Goal: Task Accomplishment & Management: Manage account settings

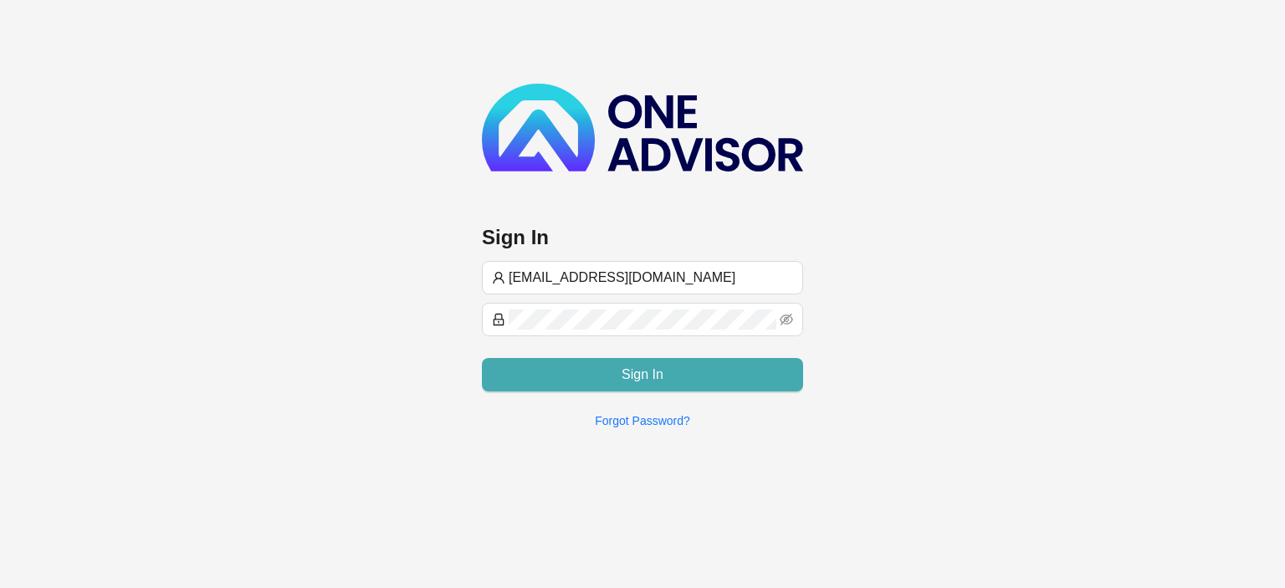
type input "[EMAIL_ADDRESS][DOMAIN_NAME]"
click at [654, 377] on span "Sign In" at bounding box center [643, 375] width 42 height 20
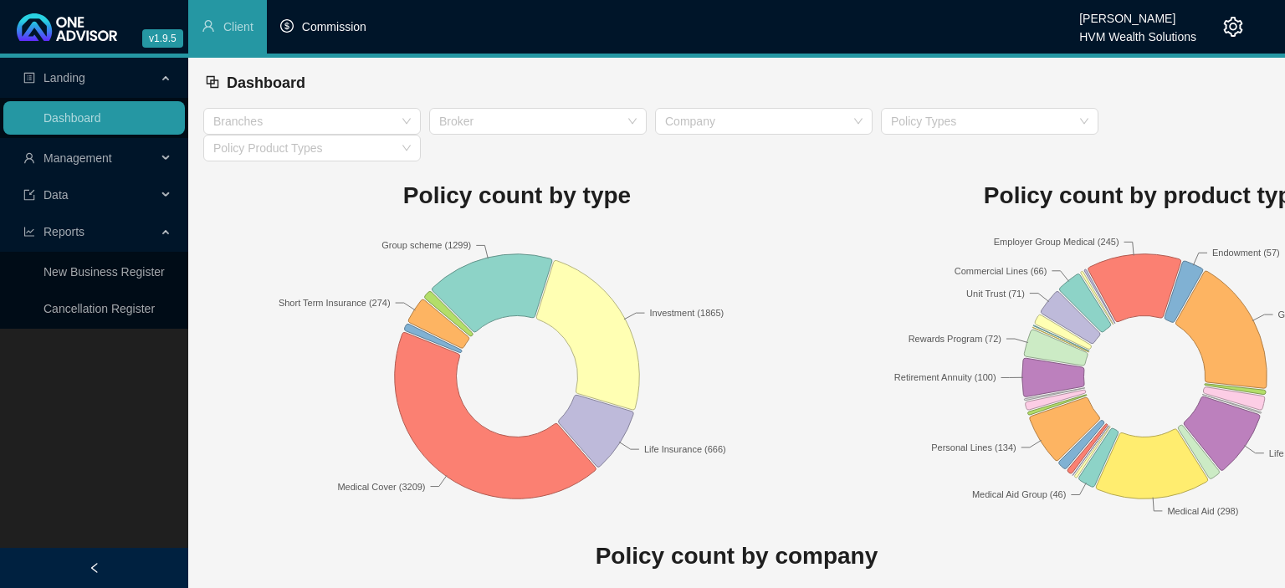
click at [353, 36] on li "Commission" at bounding box center [323, 27] width 113 height 54
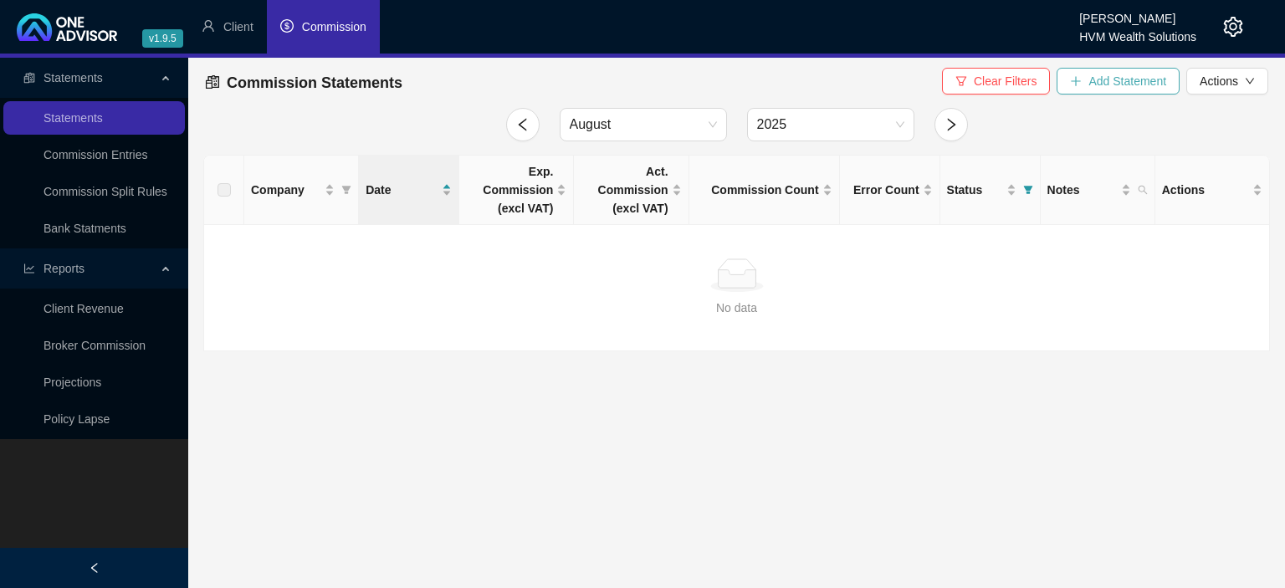
click at [1113, 90] on button "Add Statement" at bounding box center [1118, 81] width 123 height 27
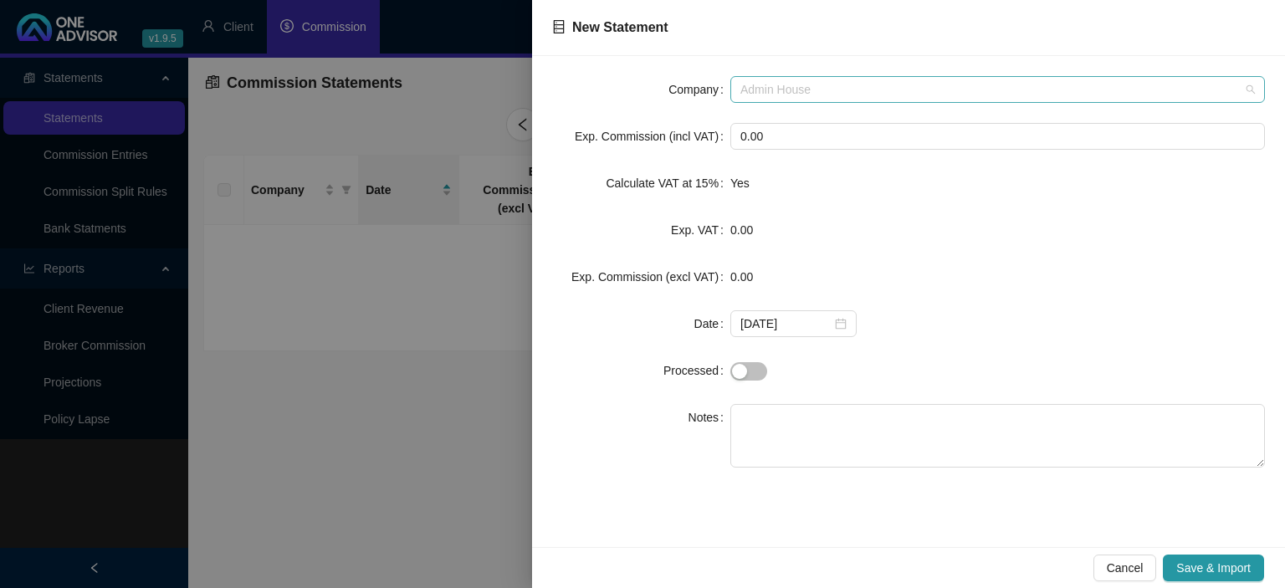
click at [875, 92] on span "Admin House" at bounding box center [998, 89] width 515 height 25
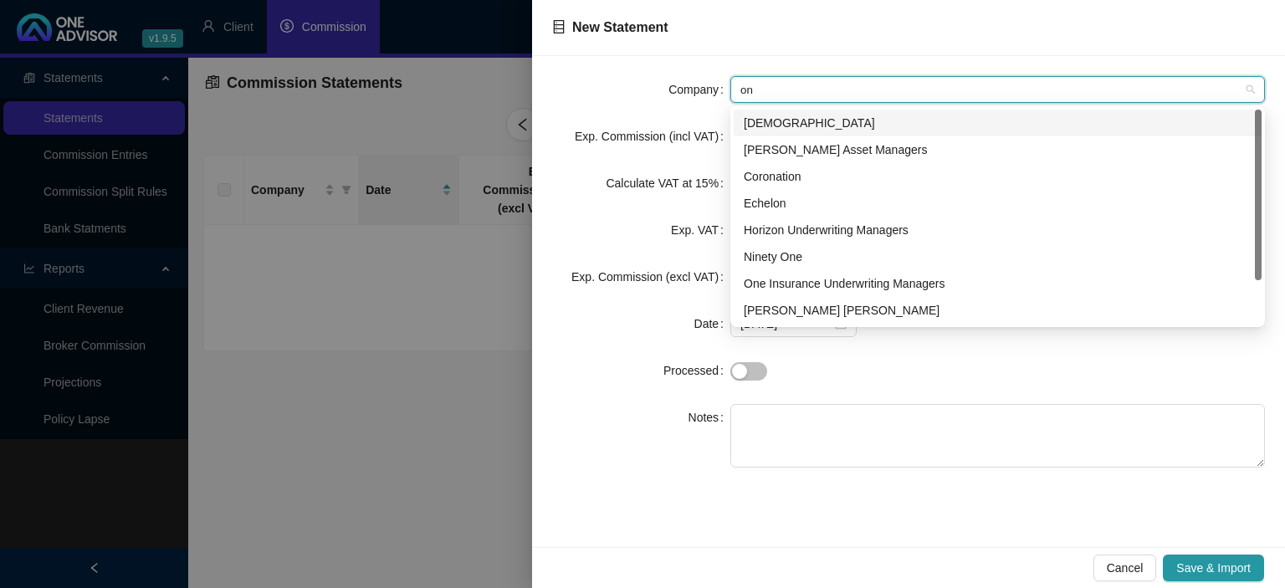
type input "one"
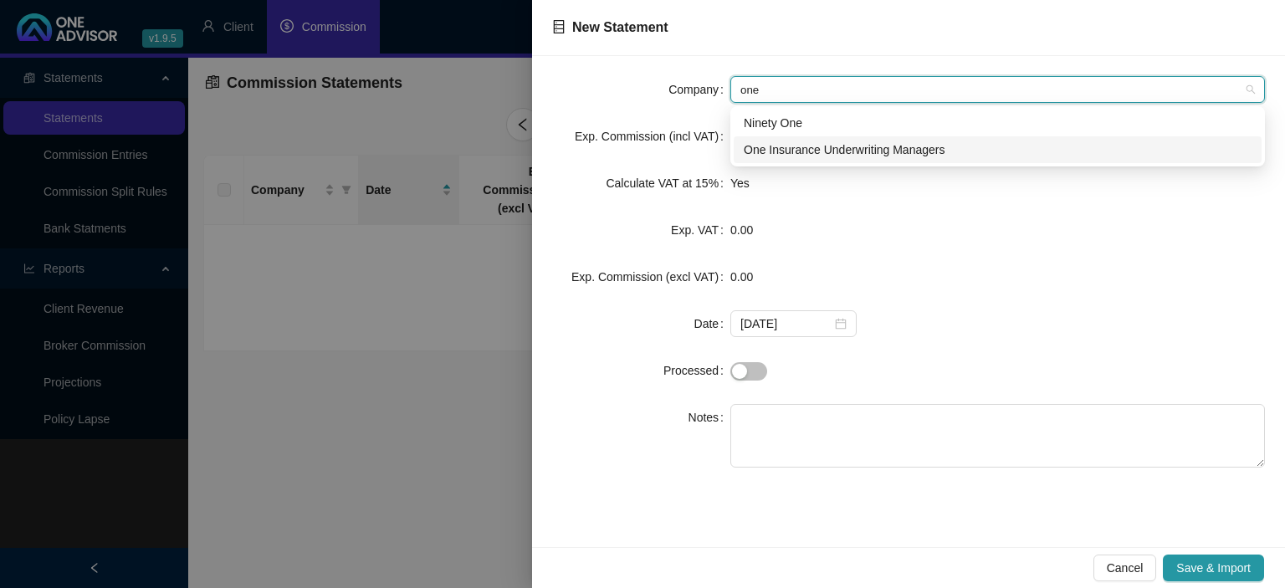
click at [778, 151] on div "One Insurance Underwriting Managers" at bounding box center [998, 150] width 508 height 18
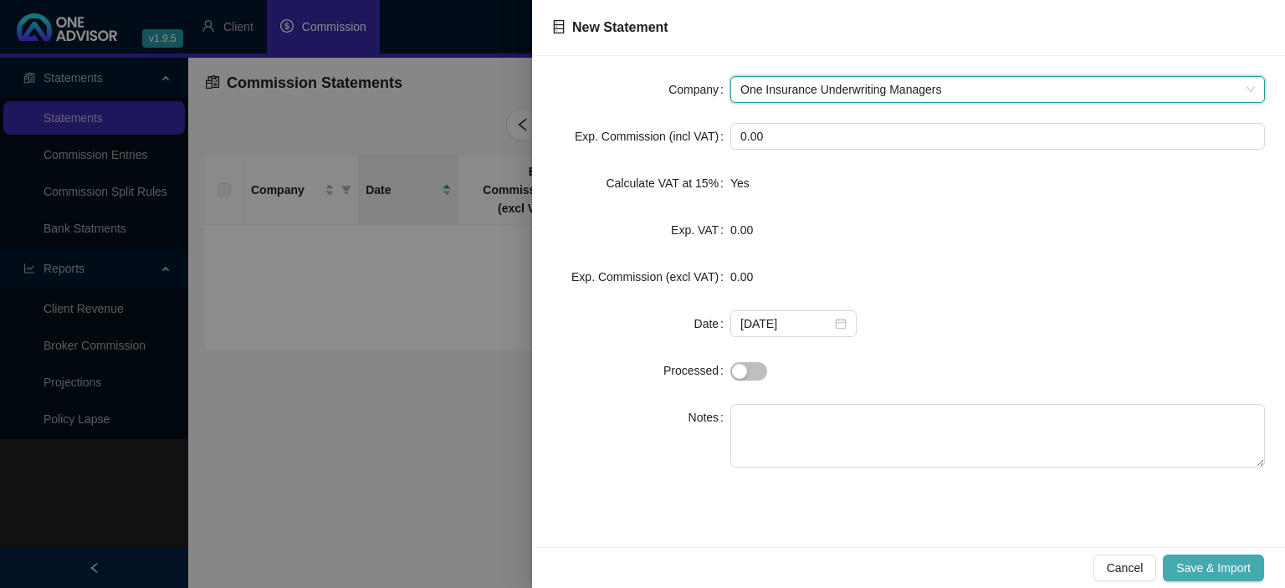
click at [1176, 567] on button "Save & Import" at bounding box center [1213, 568] width 101 height 27
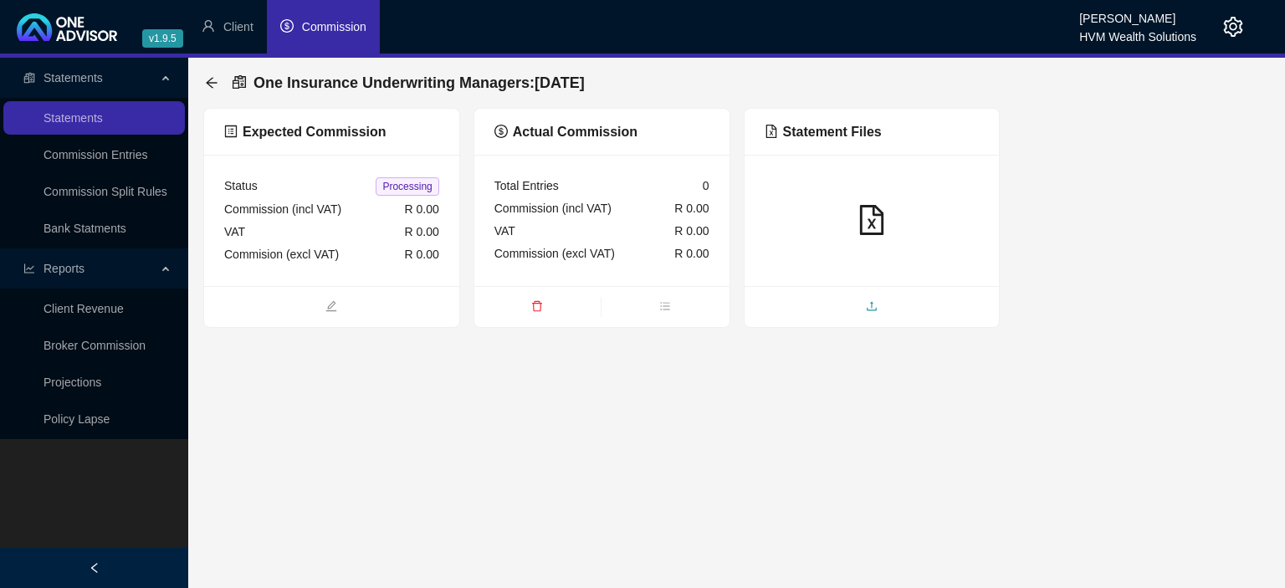
click at [818, 310] on span "upload" at bounding box center [872, 308] width 255 height 18
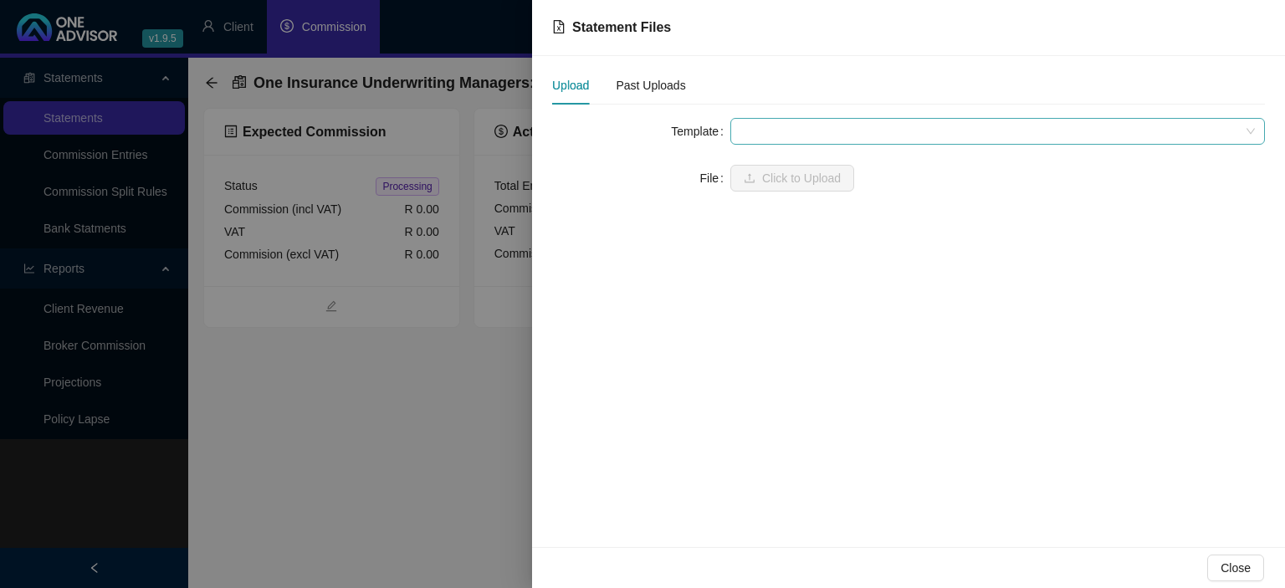
click at [775, 126] on span at bounding box center [998, 131] width 515 height 25
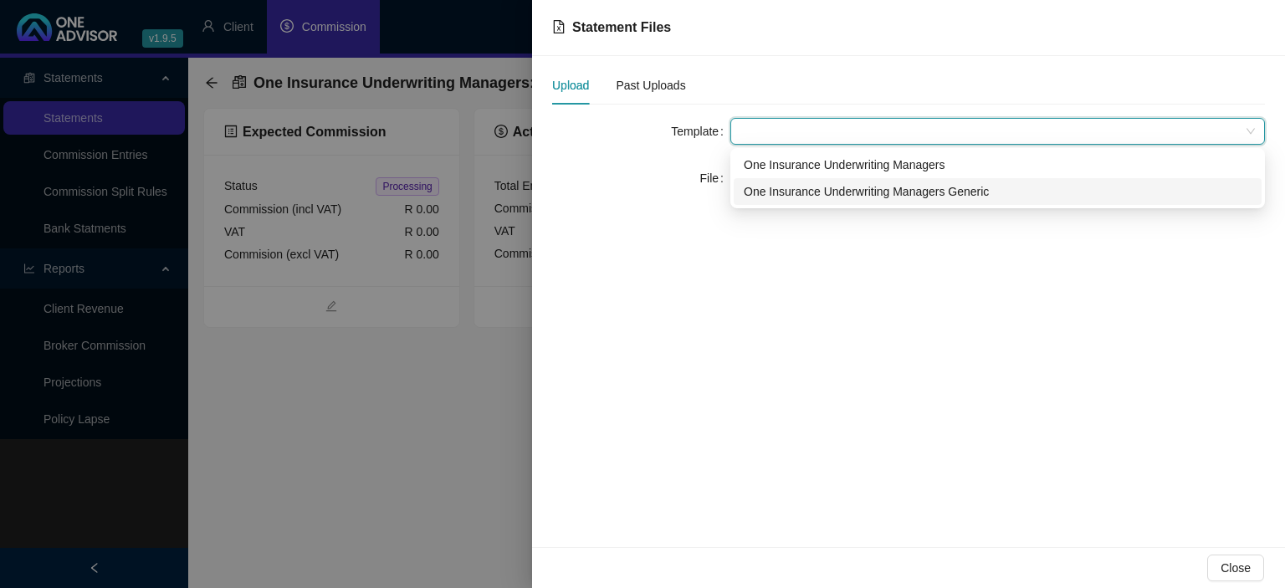
click at [775, 188] on div "One Insurance Underwriting Managers Generic" at bounding box center [998, 191] width 508 height 18
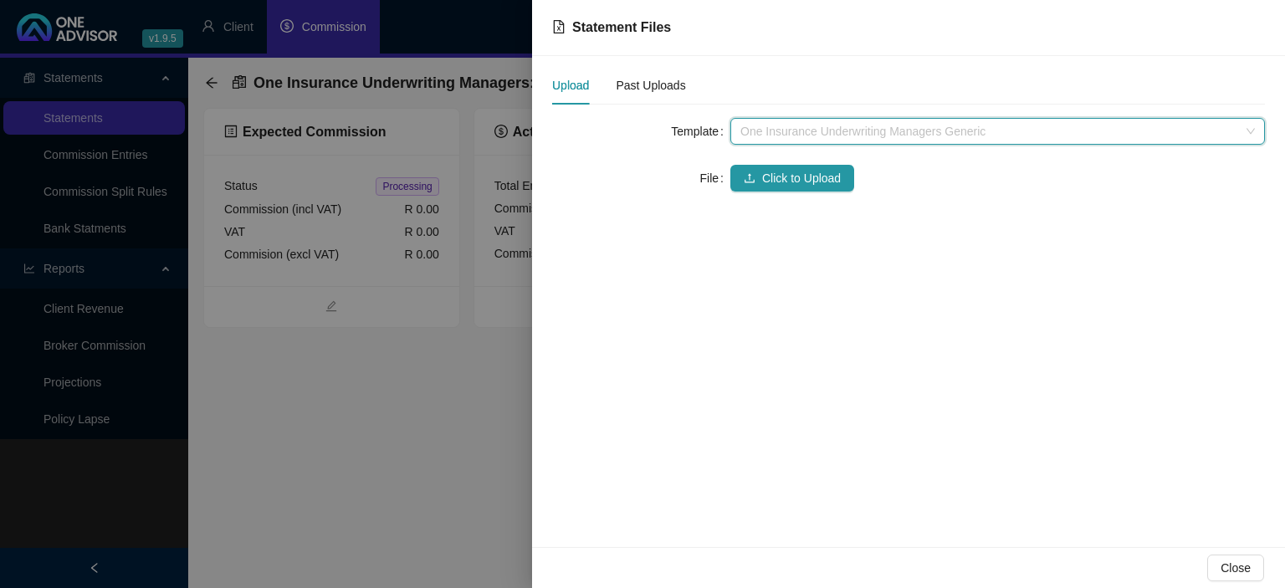
click at [775, 125] on span "One Insurance Underwriting Managers Generic" at bounding box center [998, 131] width 515 height 25
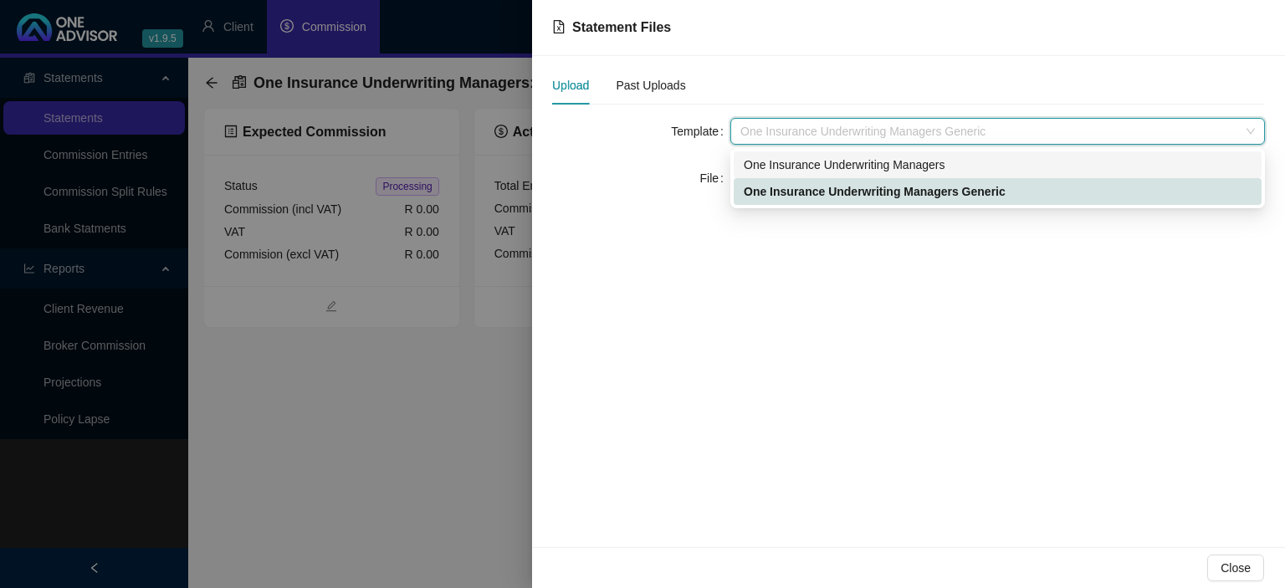
click at [775, 162] on div "One Insurance Underwriting Managers" at bounding box center [998, 165] width 508 height 18
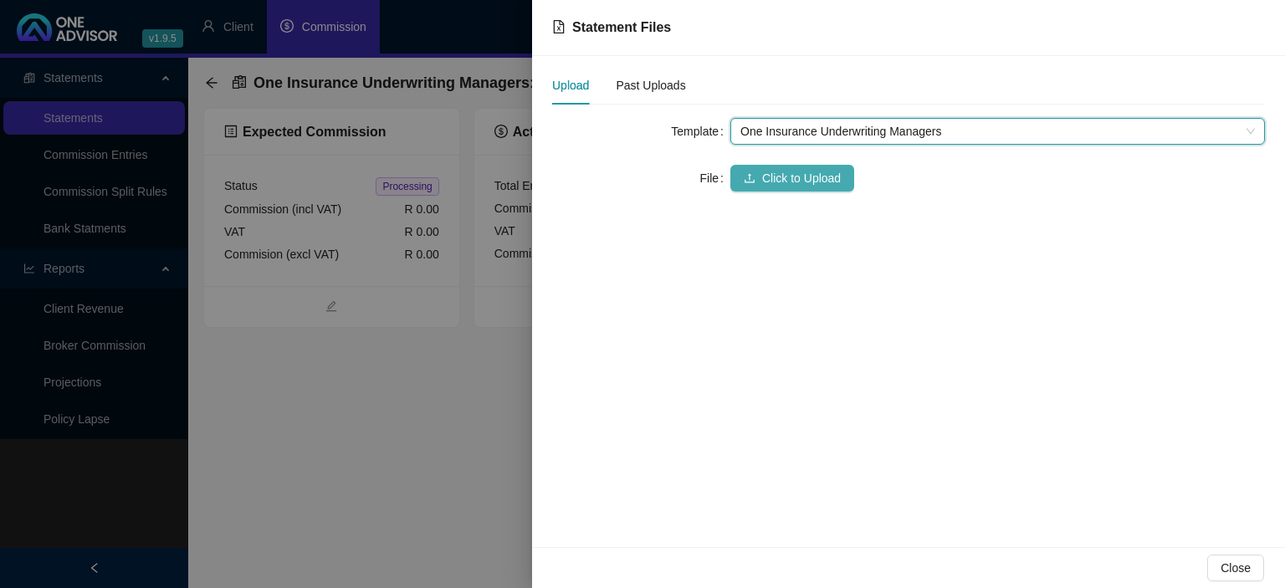
click at [768, 182] on span "Click to Upload" at bounding box center [801, 178] width 79 height 18
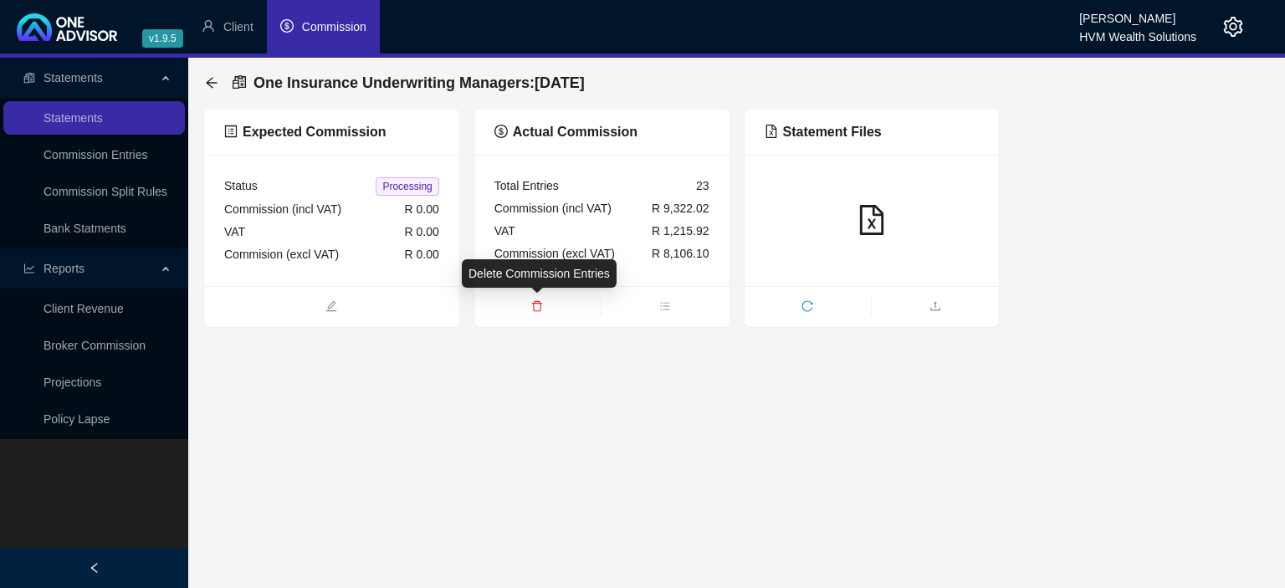
click at [532, 307] on icon "delete" at bounding box center [537, 306] width 12 height 12
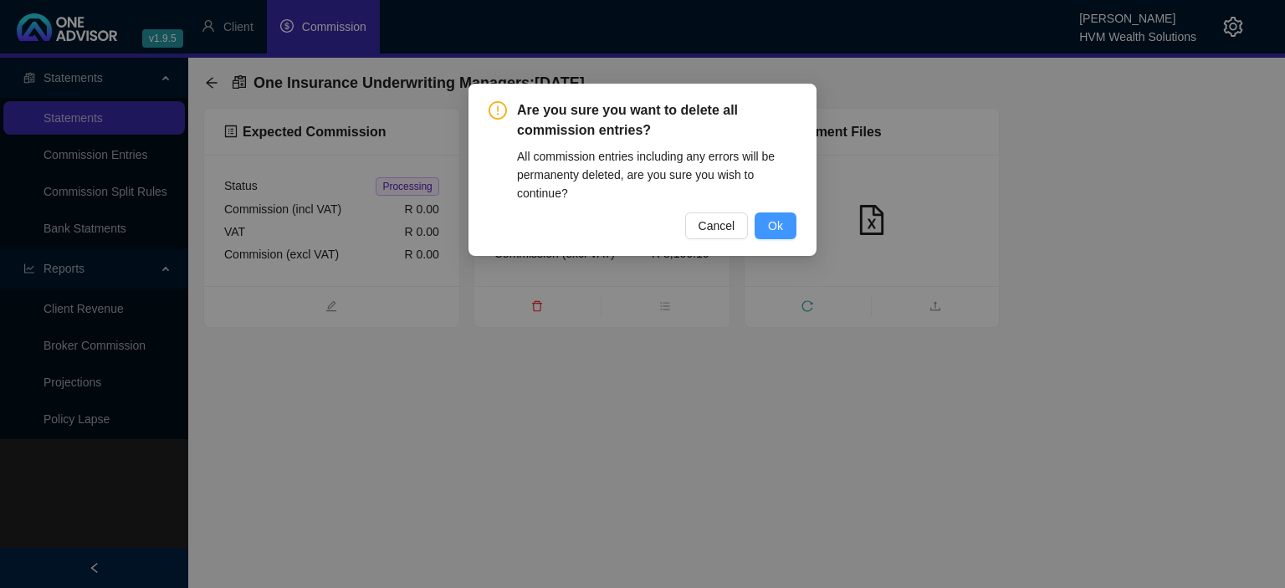
click at [770, 224] on span "Ok" at bounding box center [775, 226] width 15 height 18
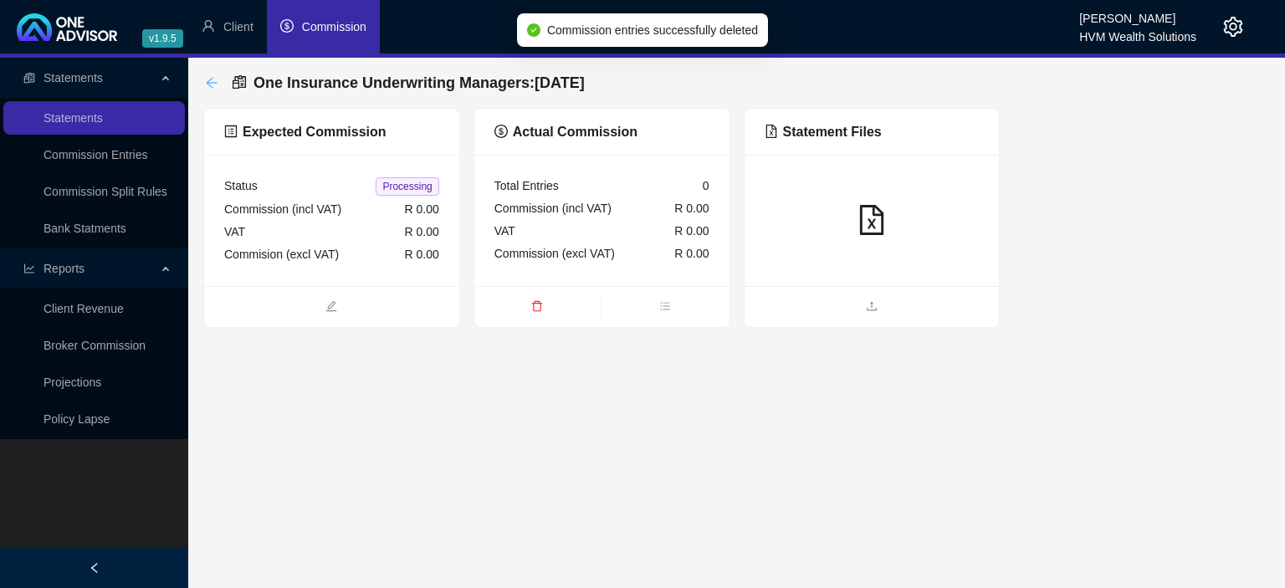
click at [208, 81] on icon "arrow-left" at bounding box center [211, 82] width 13 height 13
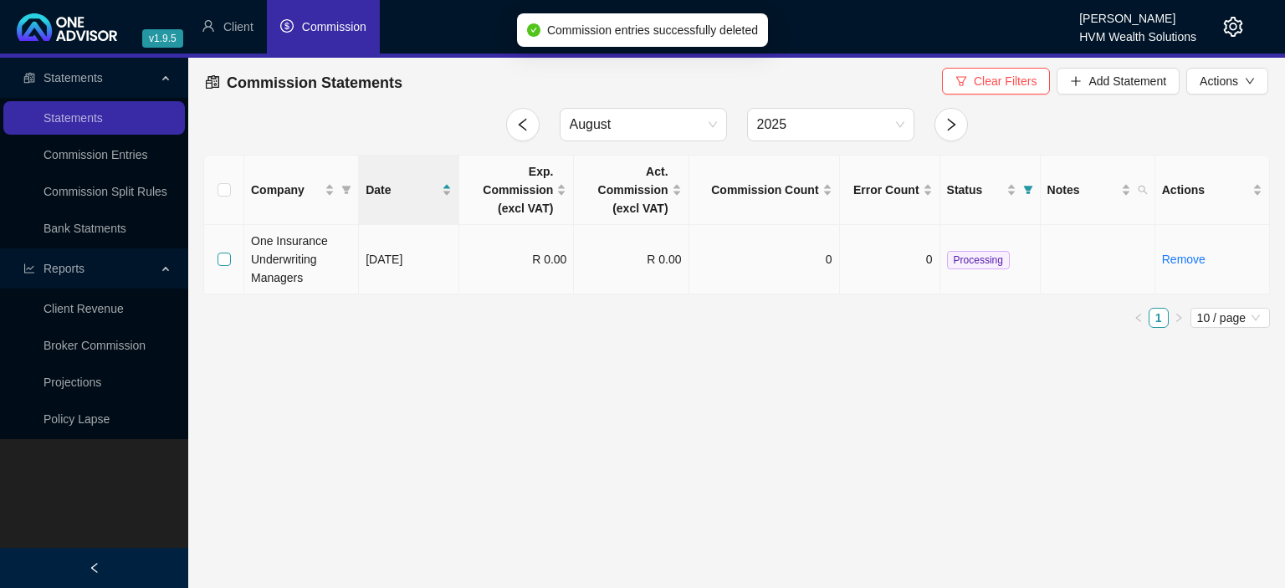
click at [224, 259] on input "checkbox" at bounding box center [224, 259] width 13 height 13
checkbox input "true"
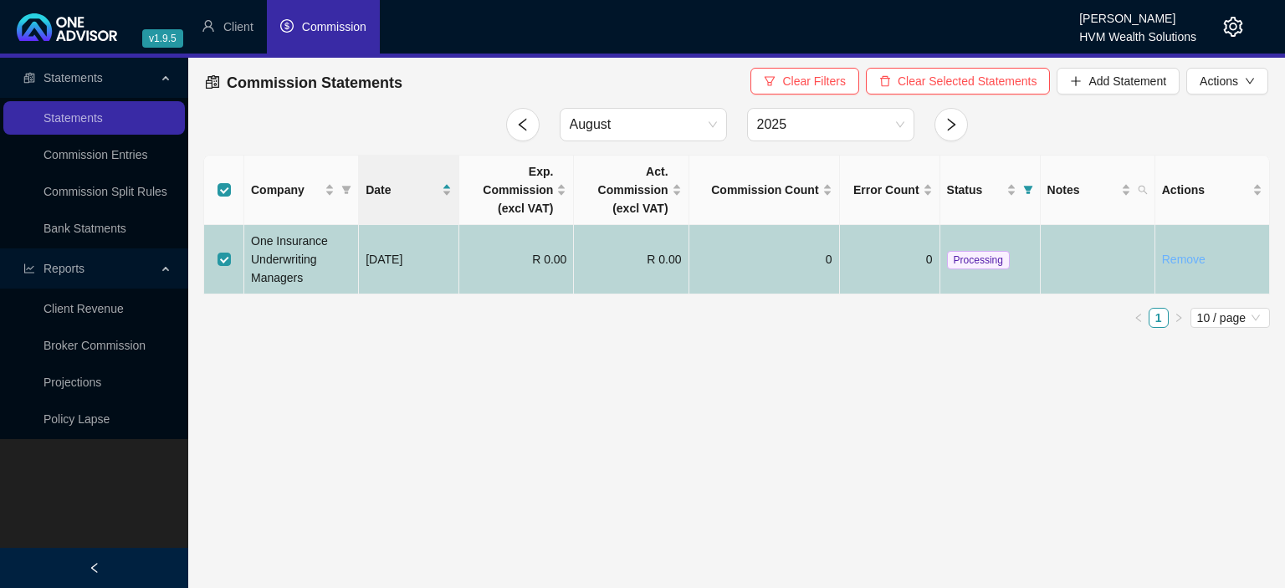
click at [1183, 259] on link "Remove" at bounding box center [1184, 259] width 44 height 13
click at [1250, 218] on button "Yes" at bounding box center [1261, 221] width 33 height 20
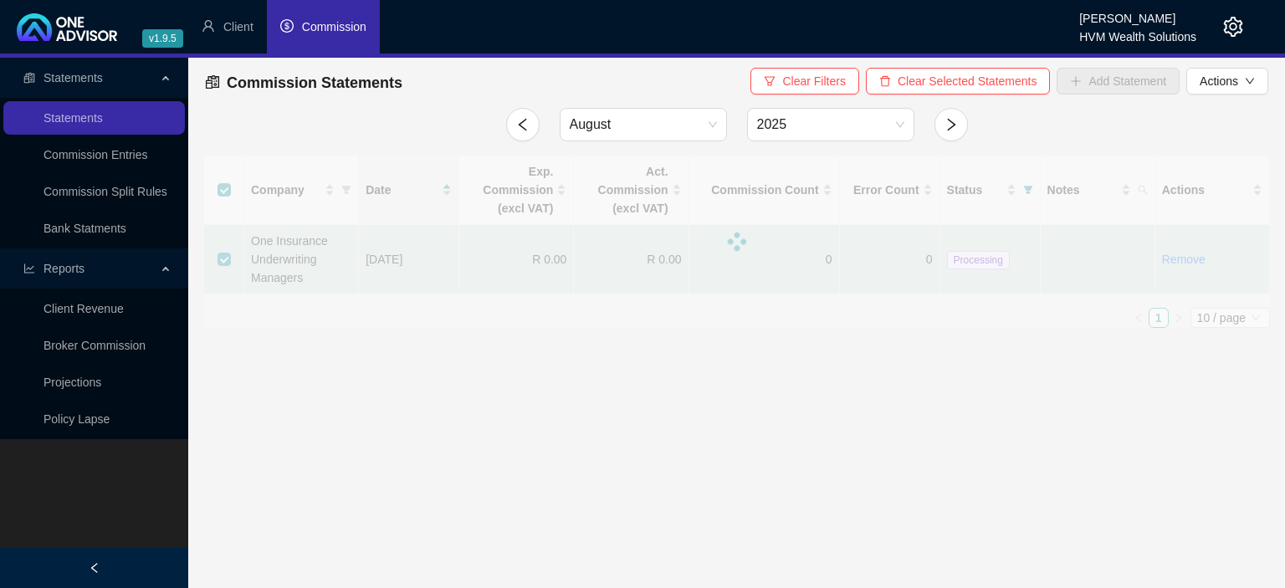
checkbox input "false"
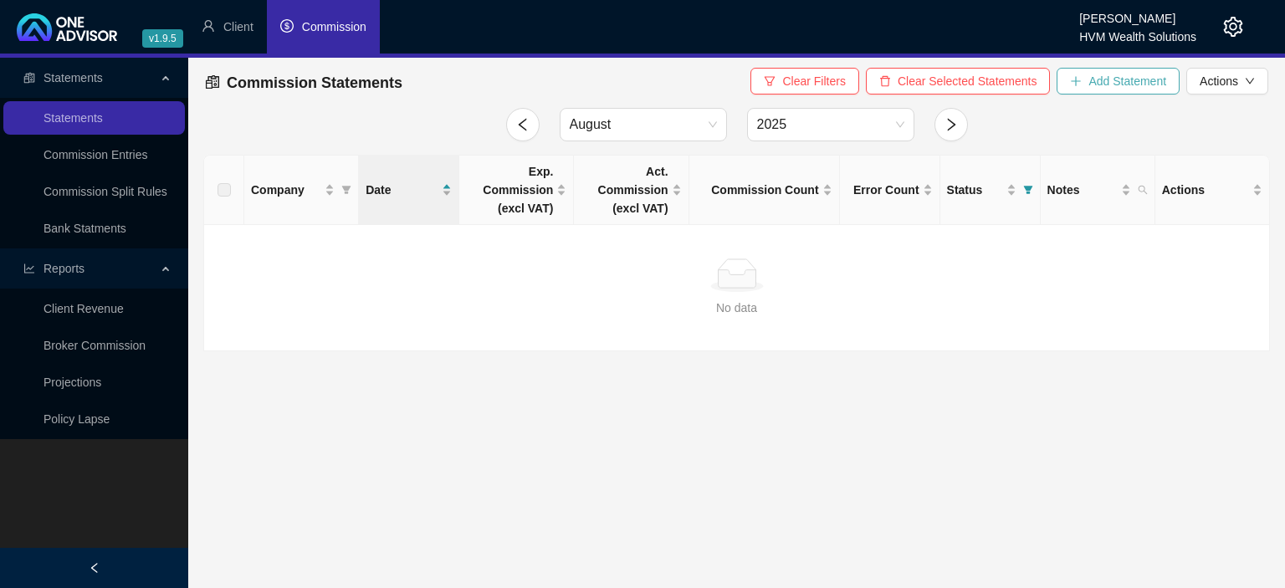
click at [1090, 78] on button "Add Statement" at bounding box center [1118, 81] width 123 height 27
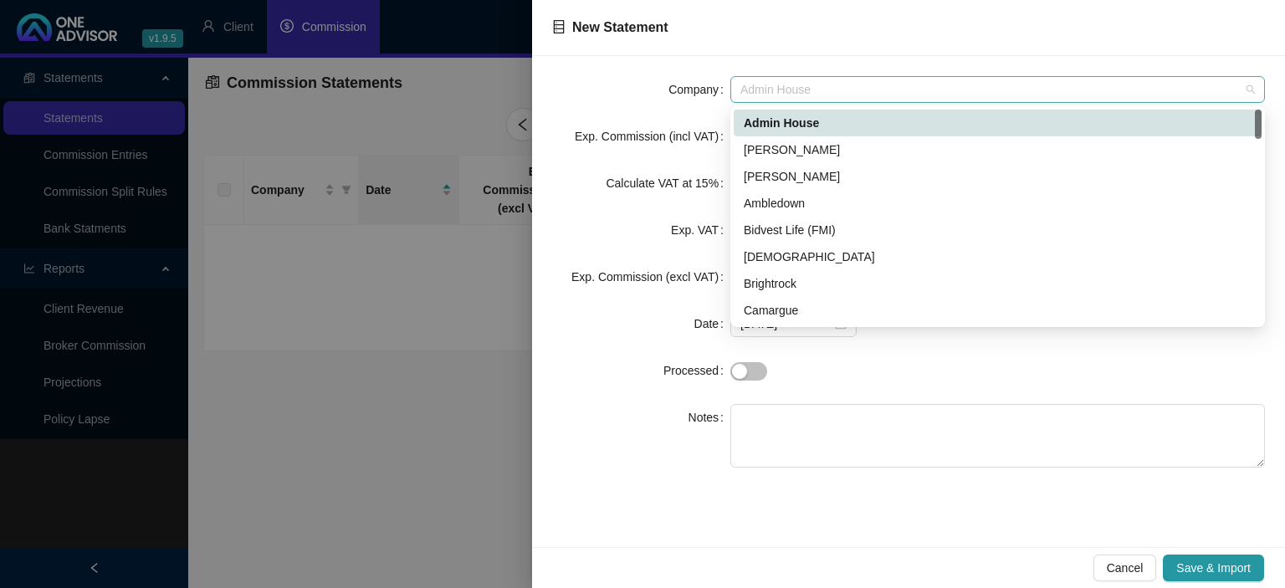
click at [801, 95] on span "Admin House" at bounding box center [998, 89] width 515 height 25
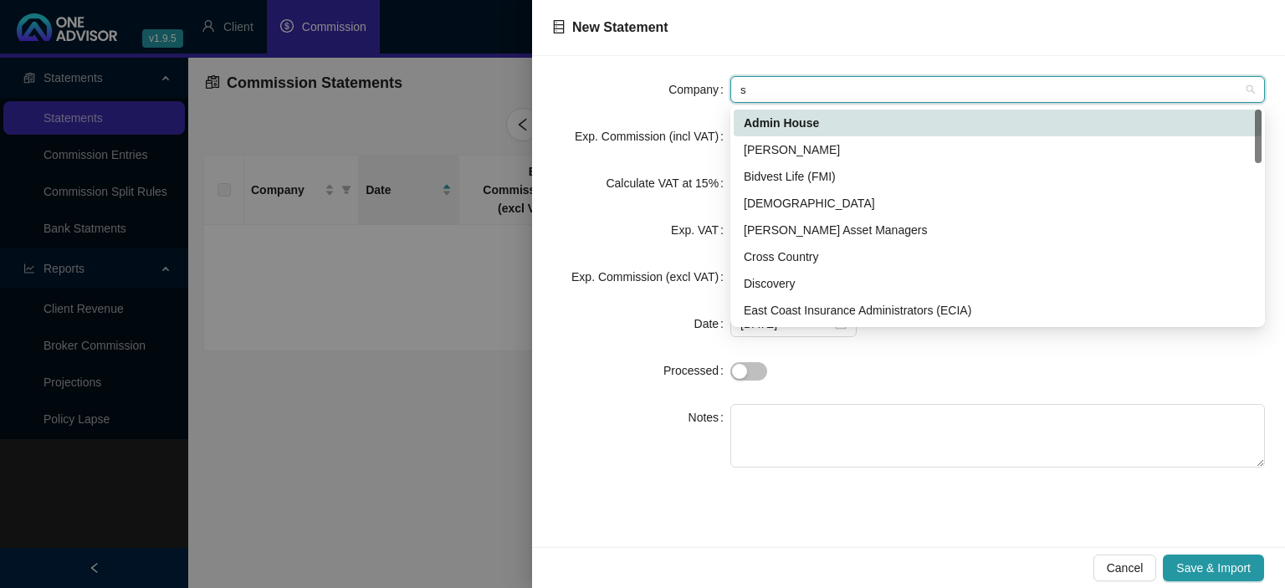
type input "sy"
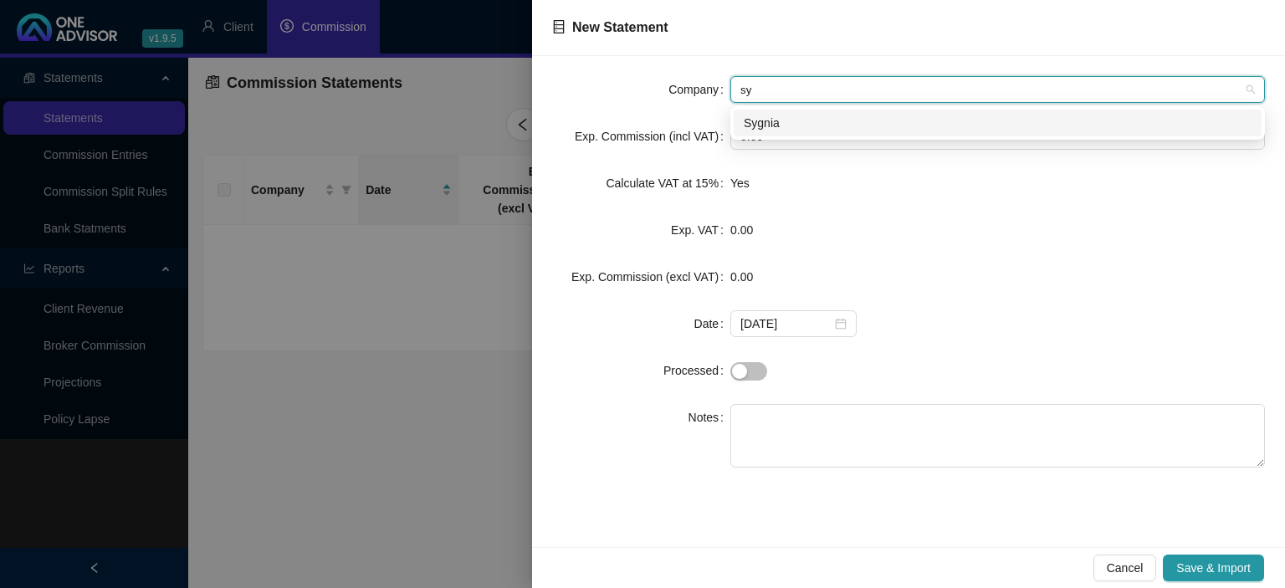
click at [778, 129] on div "Sygnia" at bounding box center [998, 123] width 508 height 18
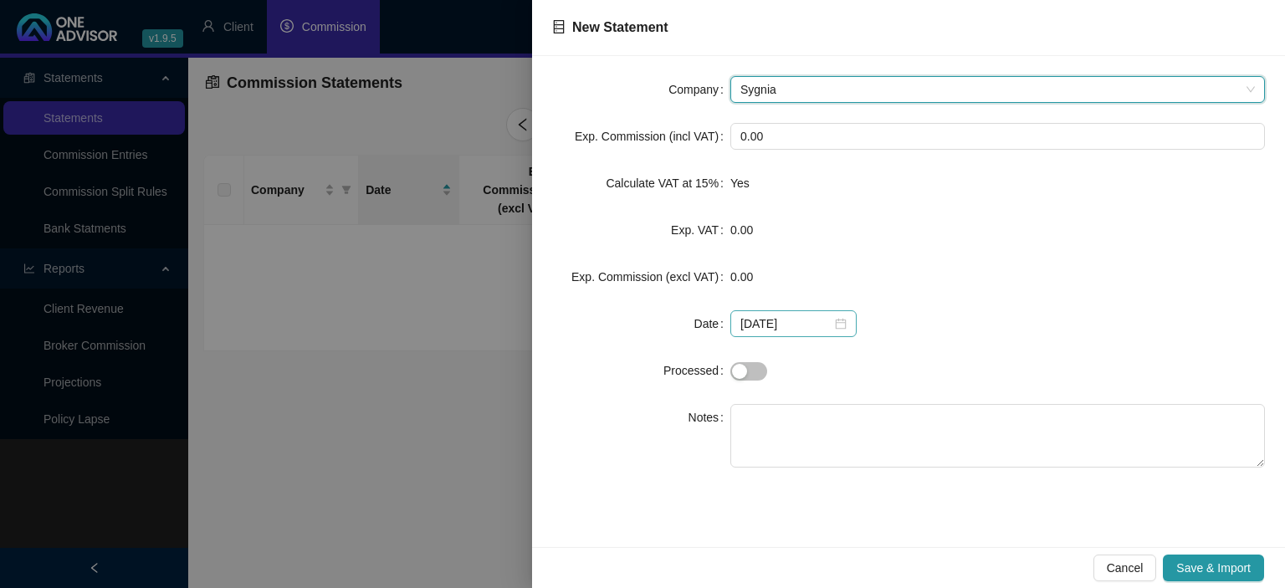
click at [833, 322] on div "[DATE]" at bounding box center [794, 324] width 106 height 18
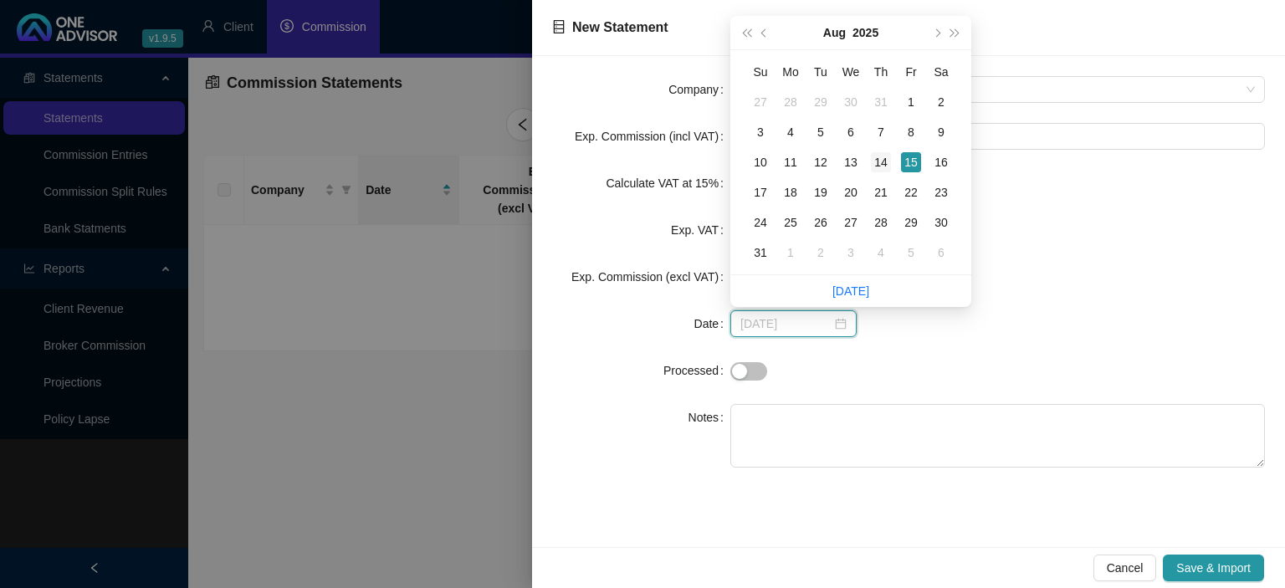
type input "[DATE]"
click at [875, 160] on div "14" at bounding box center [881, 162] width 20 height 20
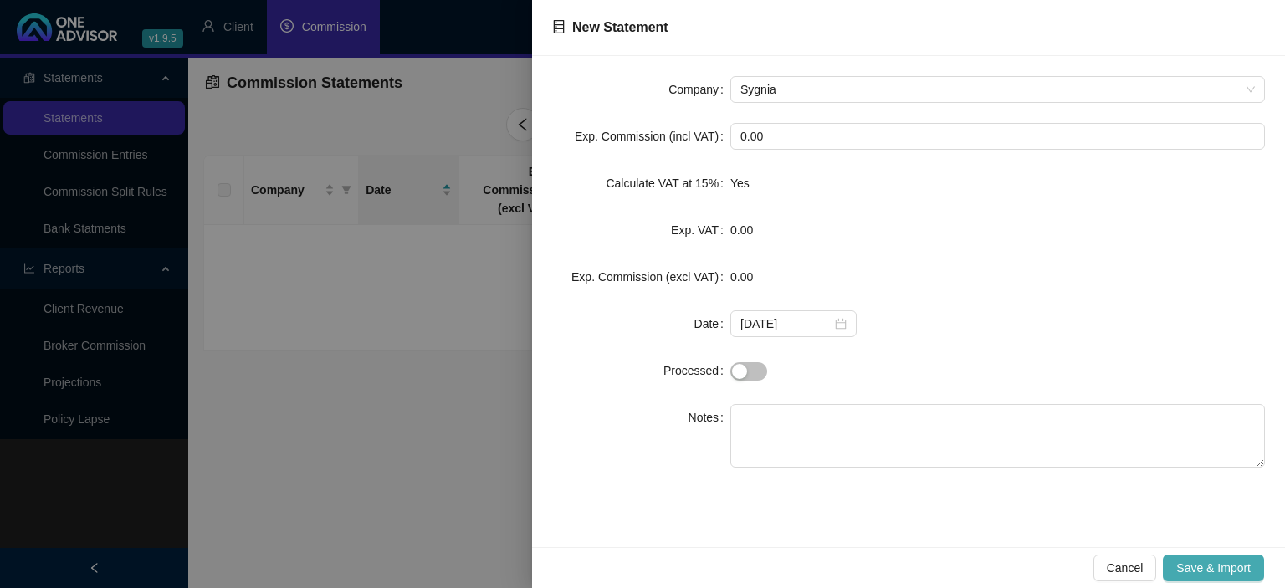
click at [1194, 571] on span "Save & Import" at bounding box center [1214, 568] width 74 height 18
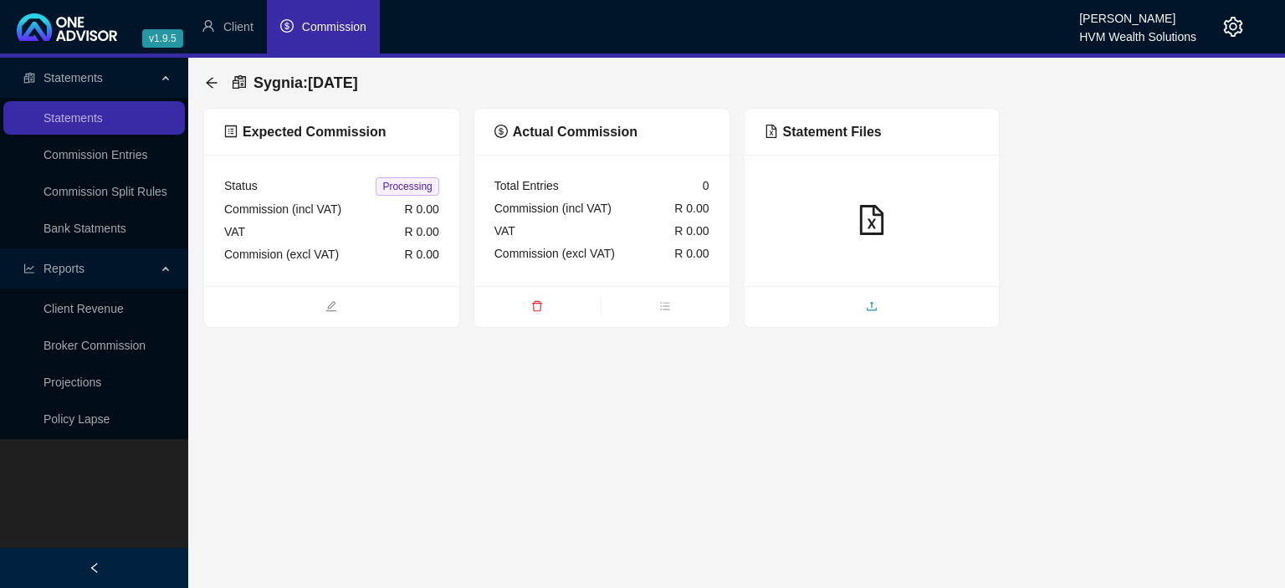
click at [843, 307] on span "upload" at bounding box center [872, 308] width 255 height 18
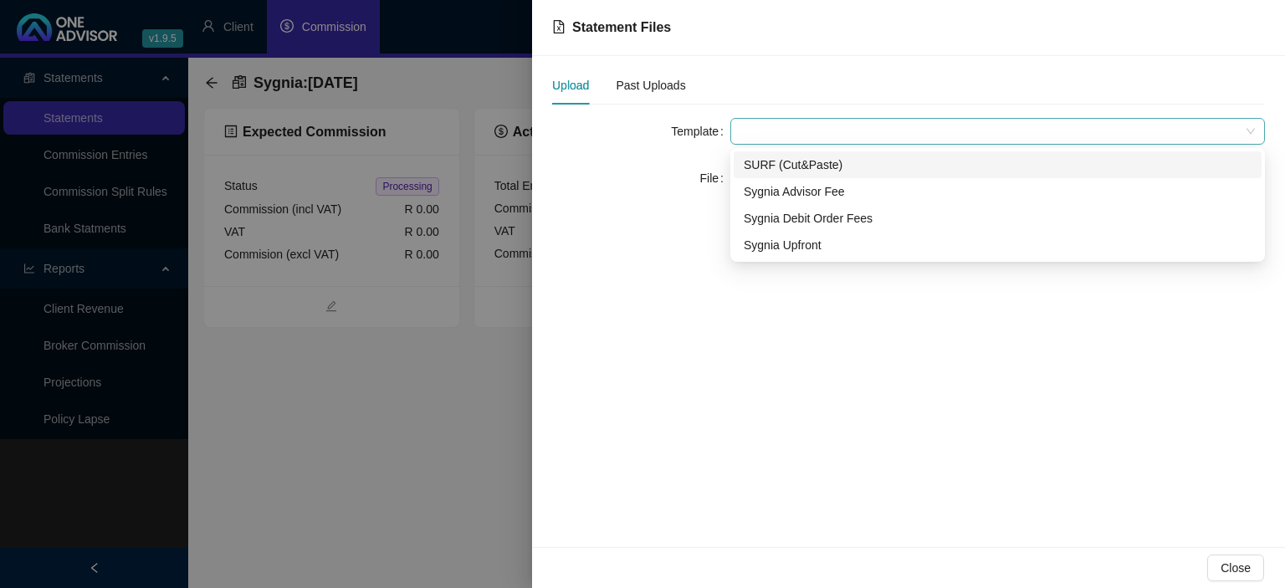
click at [756, 128] on span at bounding box center [998, 131] width 515 height 25
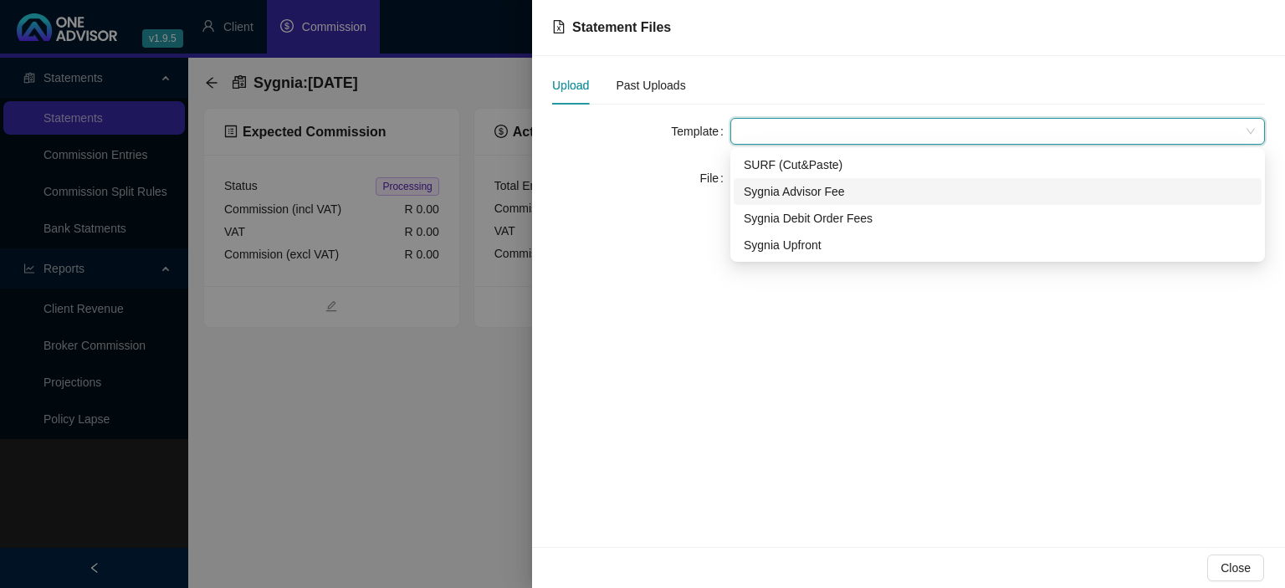
click at [764, 191] on div "Sygnia Advisor Fee" at bounding box center [998, 191] width 508 height 18
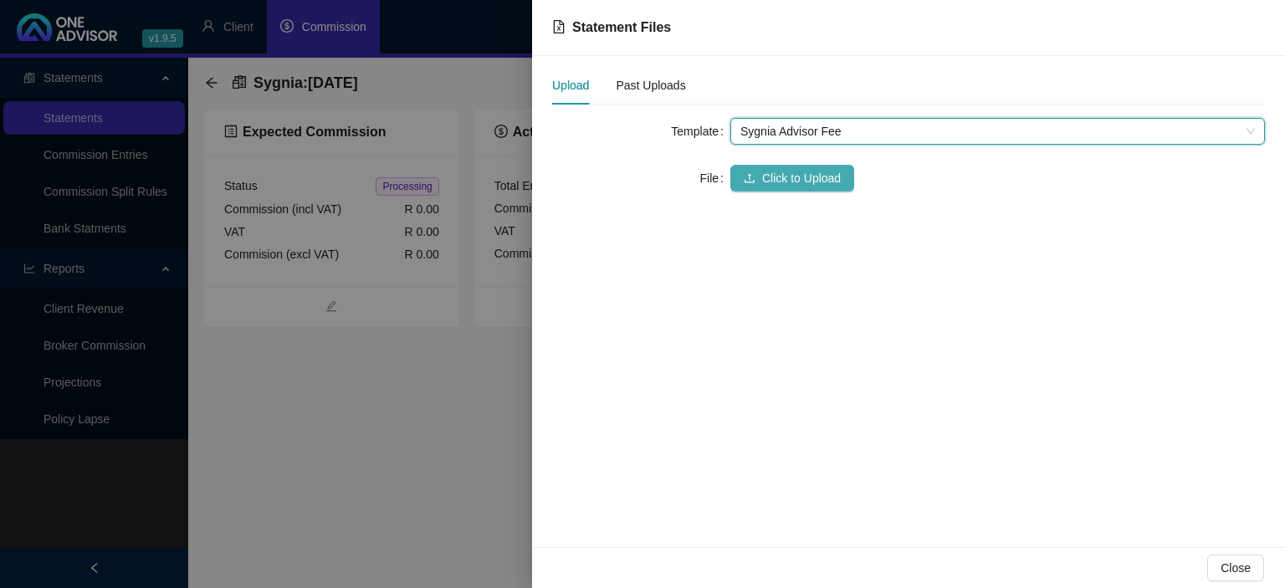
click at [767, 177] on span "Click to Upload" at bounding box center [801, 178] width 79 height 18
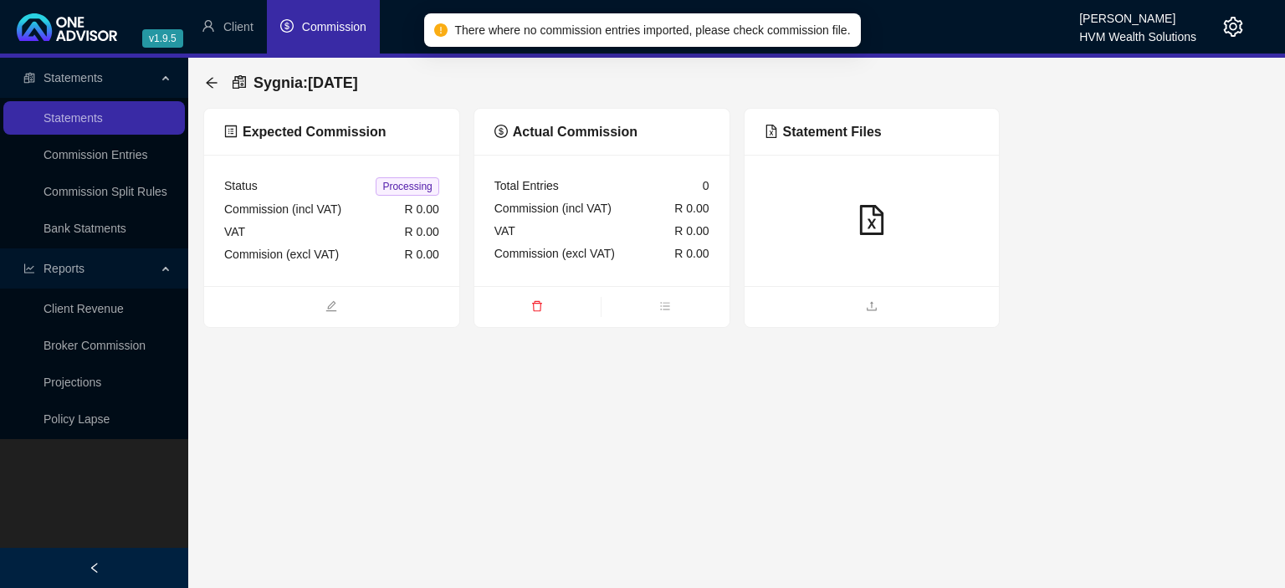
click at [528, 303] on span "delete" at bounding box center [537, 308] width 126 height 18
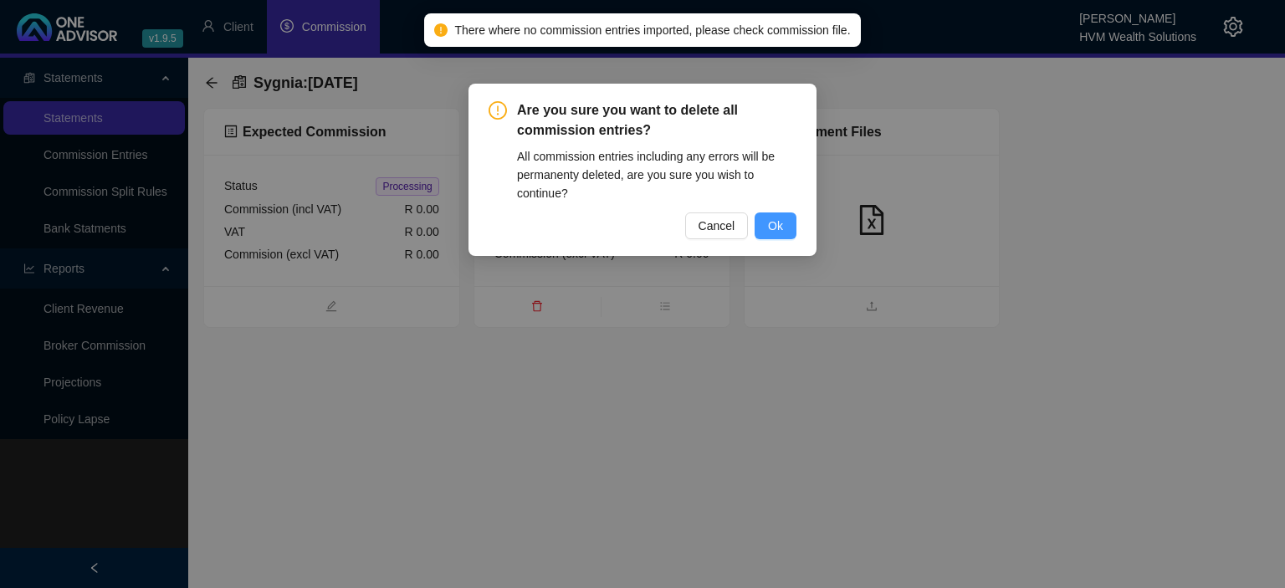
click at [772, 223] on span "Ok" at bounding box center [775, 226] width 15 height 18
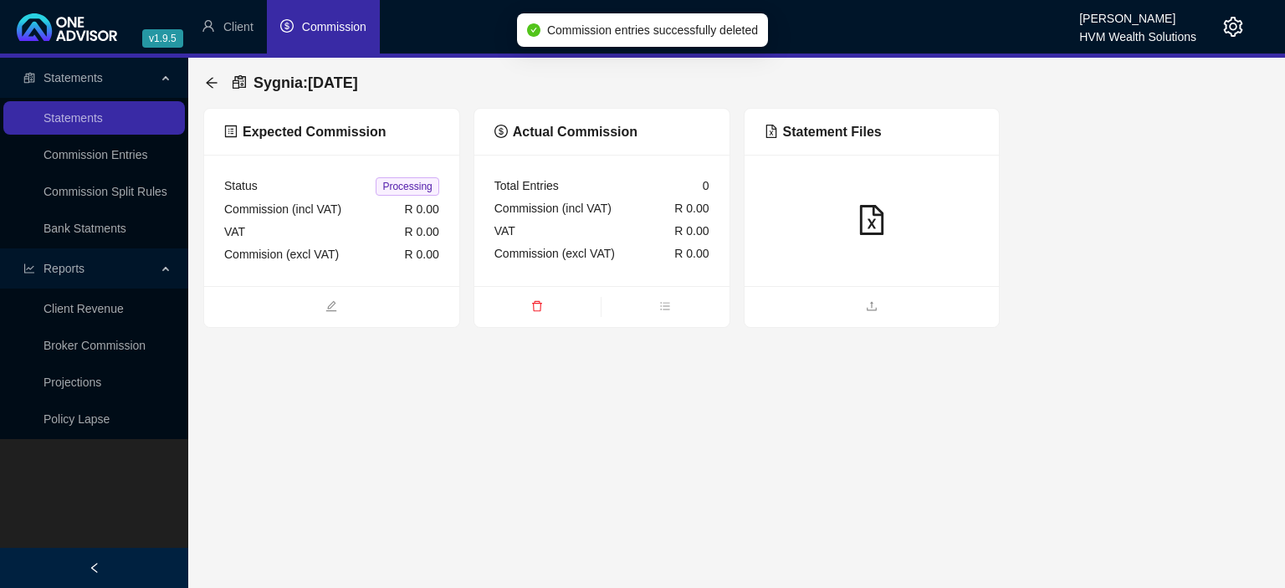
click at [813, 292] on ul at bounding box center [872, 306] width 255 height 41
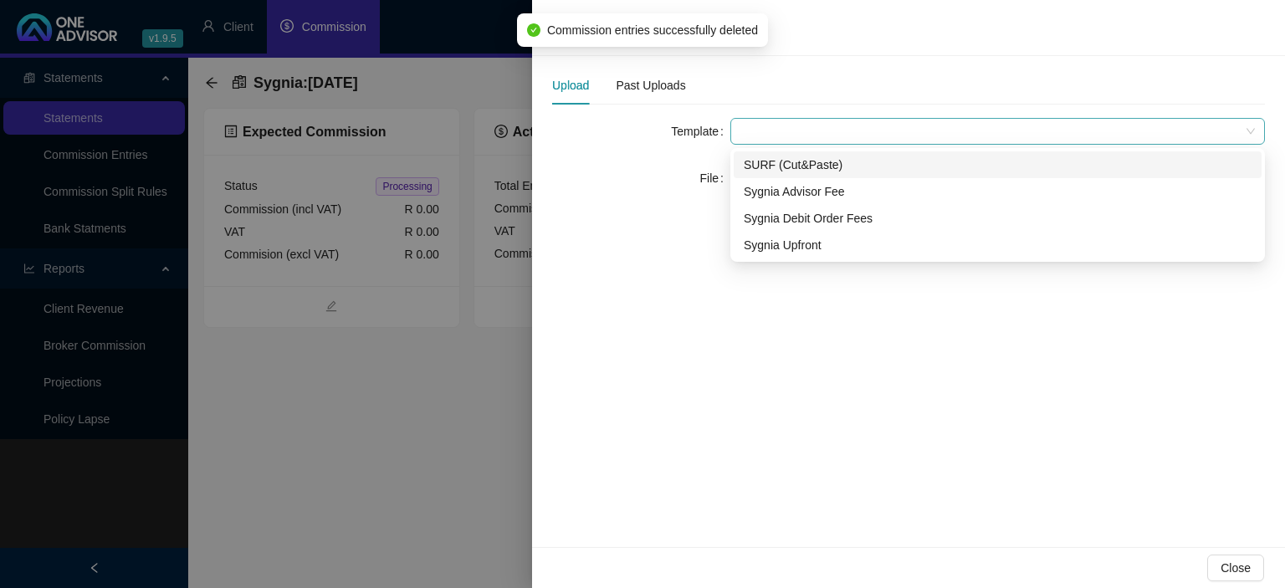
click at [762, 132] on span at bounding box center [998, 131] width 515 height 25
click at [762, 168] on div "SURF (Cut&Paste)" at bounding box center [998, 165] width 508 height 18
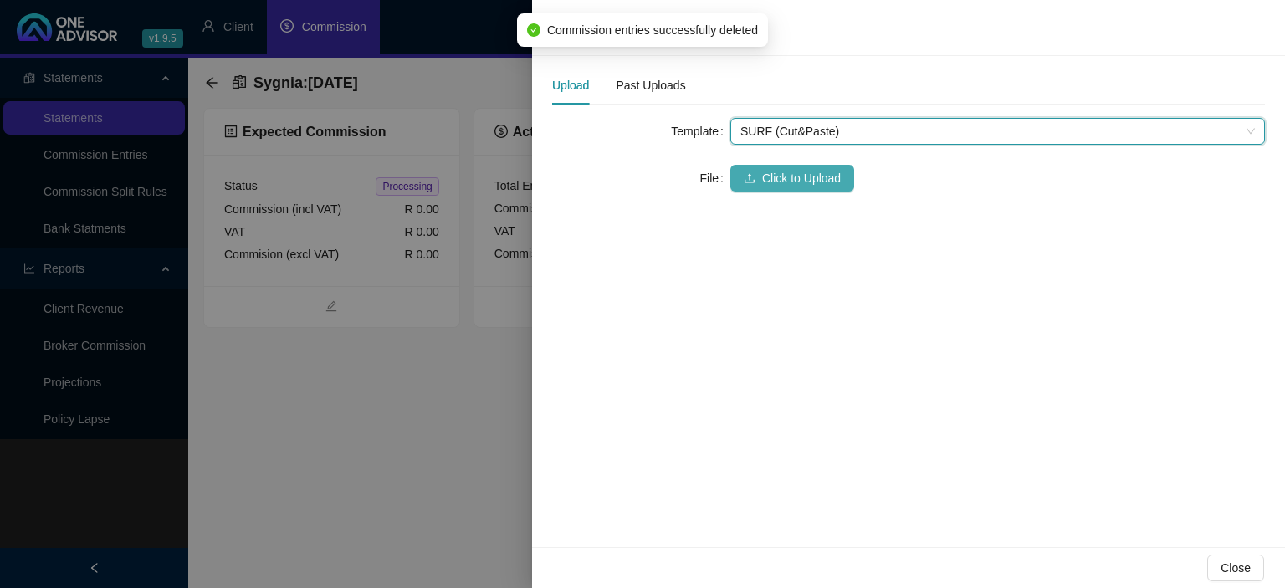
click at [762, 183] on button "Click to Upload" at bounding box center [793, 178] width 124 height 27
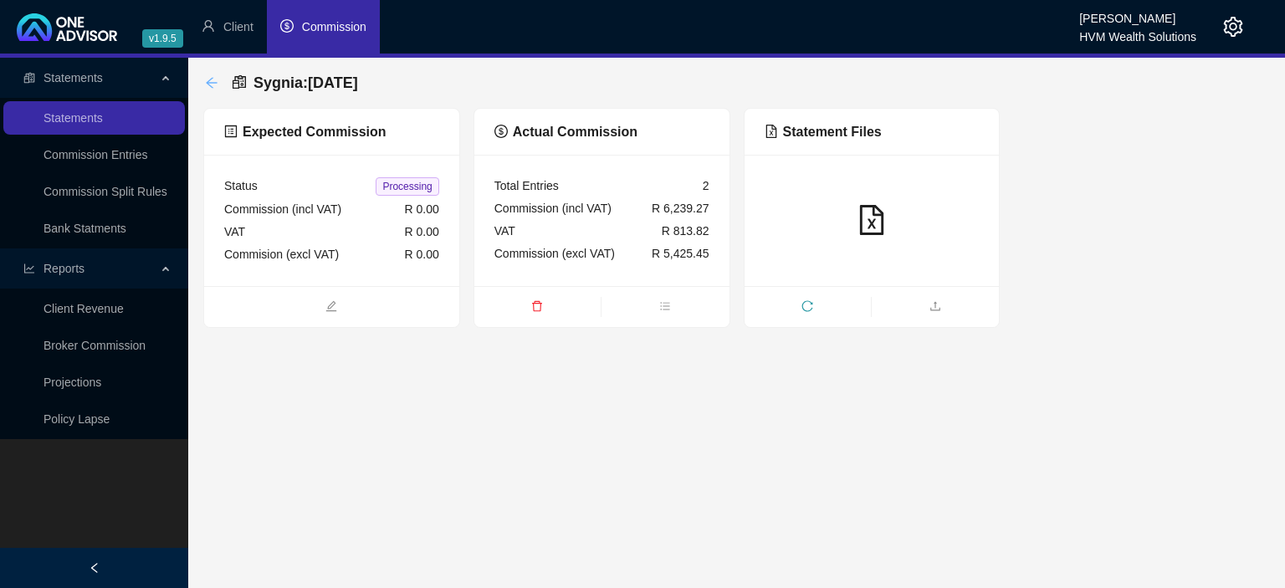
click at [213, 85] on icon "arrow-left" at bounding box center [211, 82] width 13 height 13
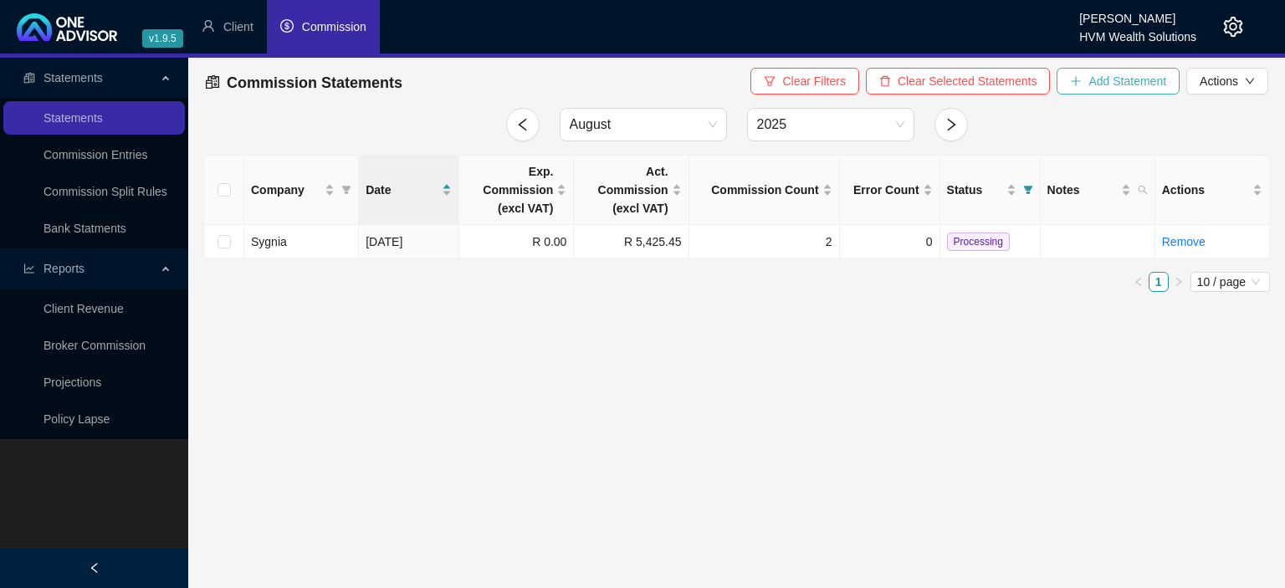
click at [1082, 89] on button "Add Statement" at bounding box center [1118, 81] width 123 height 27
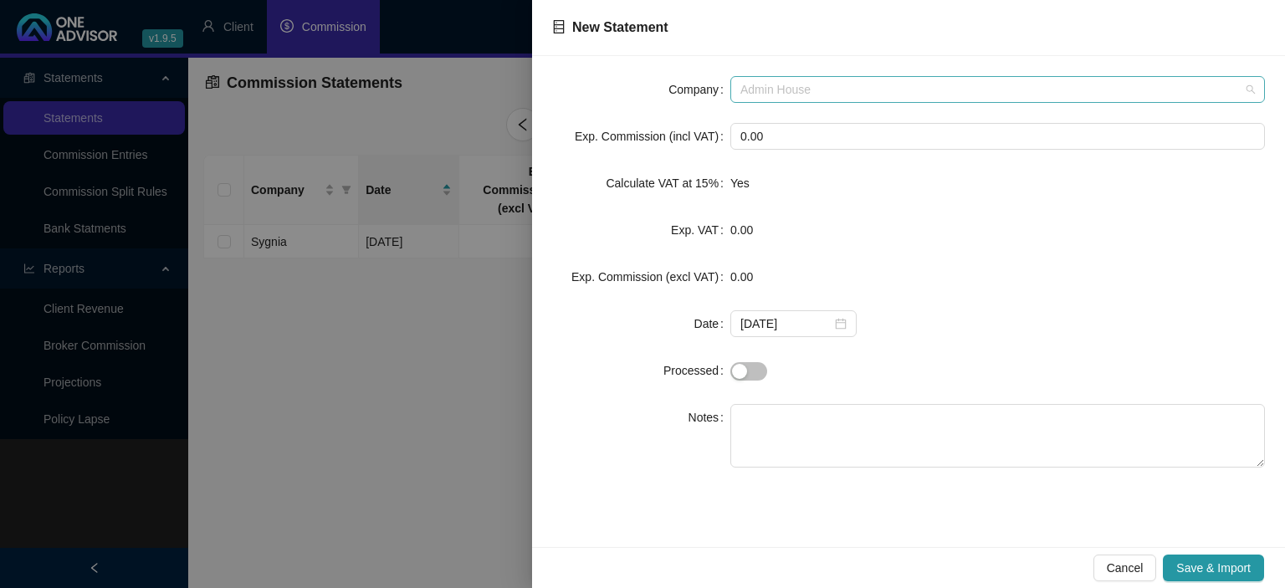
click at [825, 98] on span "Admin House" at bounding box center [998, 89] width 515 height 25
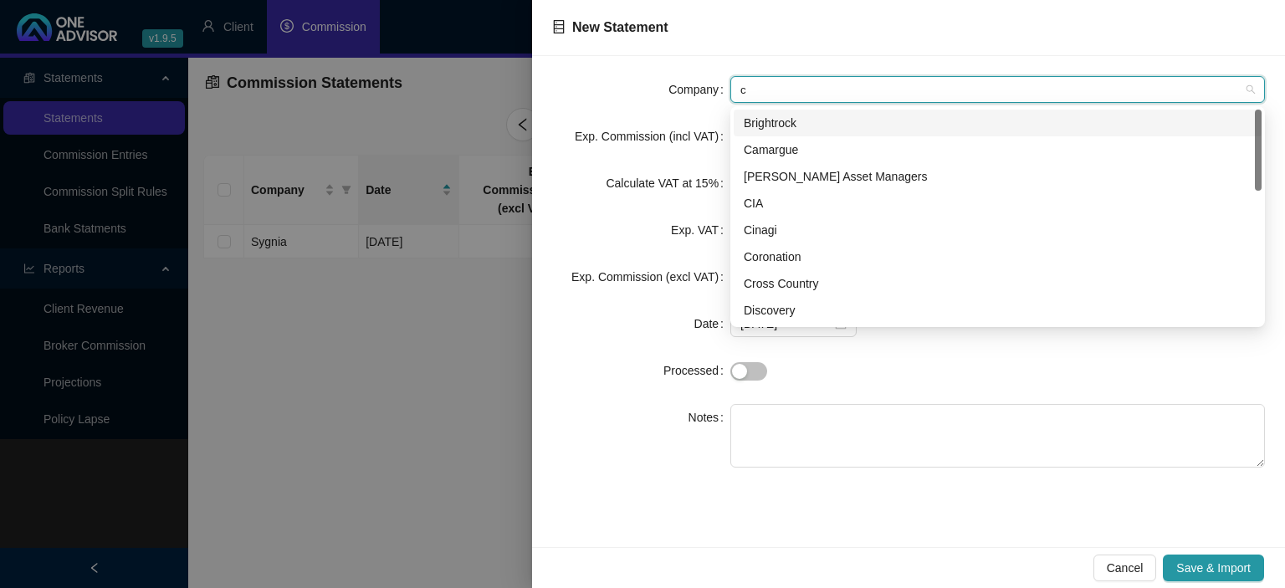
type input "cr"
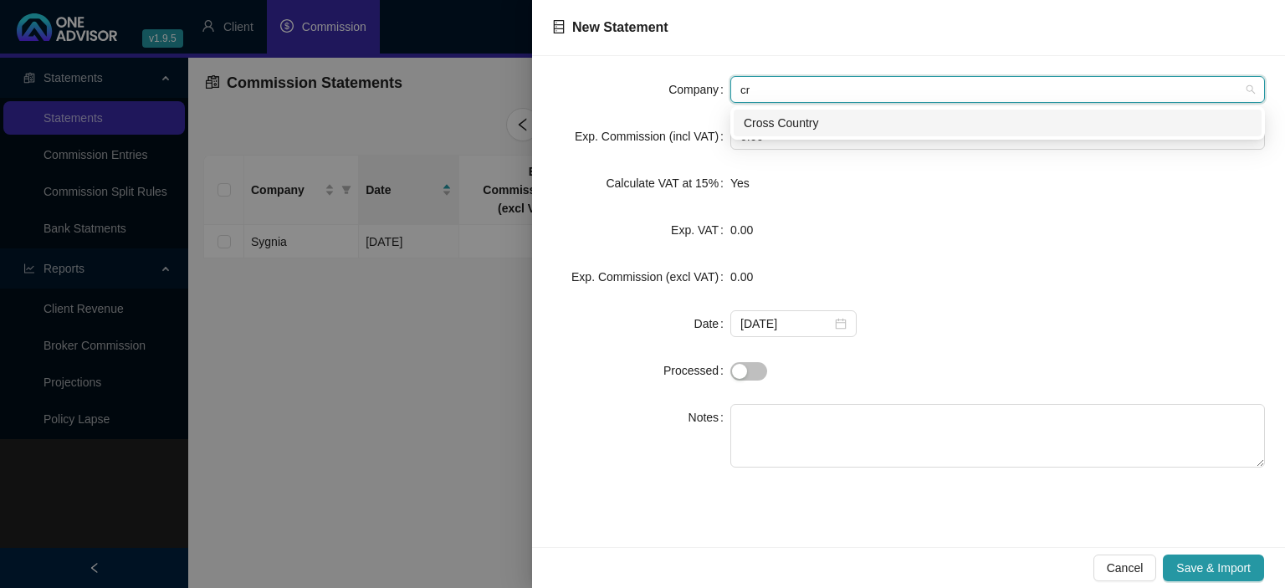
click at [807, 119] on div "Cross Country" at bounding box center [998, 123] width 508 height 18
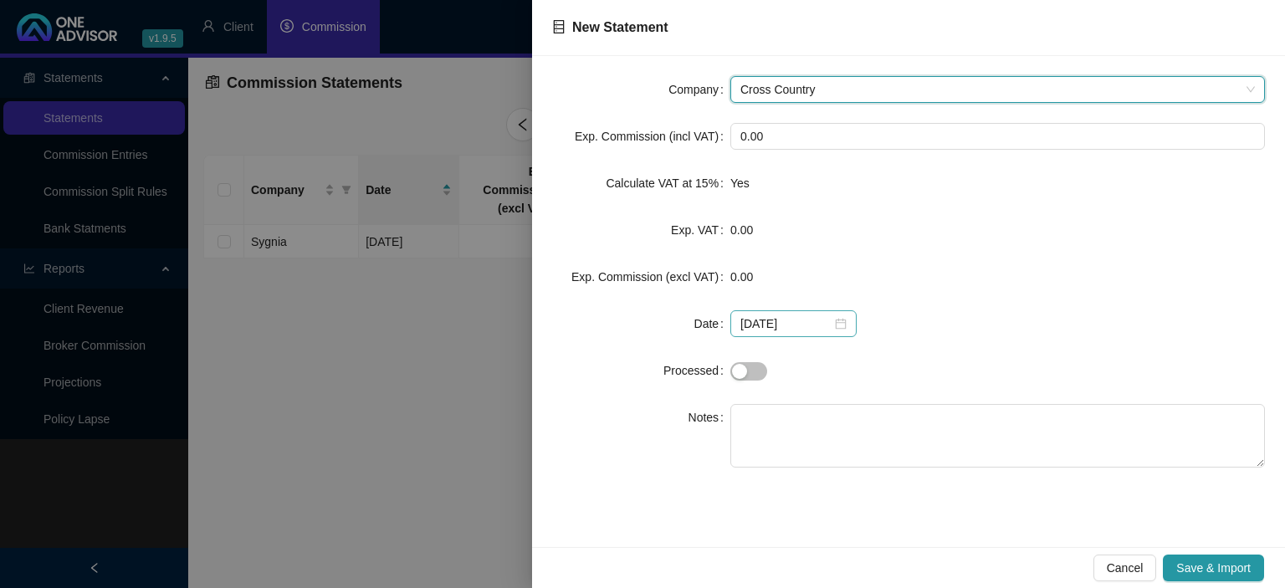
click at [828, 323] on div "[DATE]" at bounding box center [794, 324] width 106 height 18
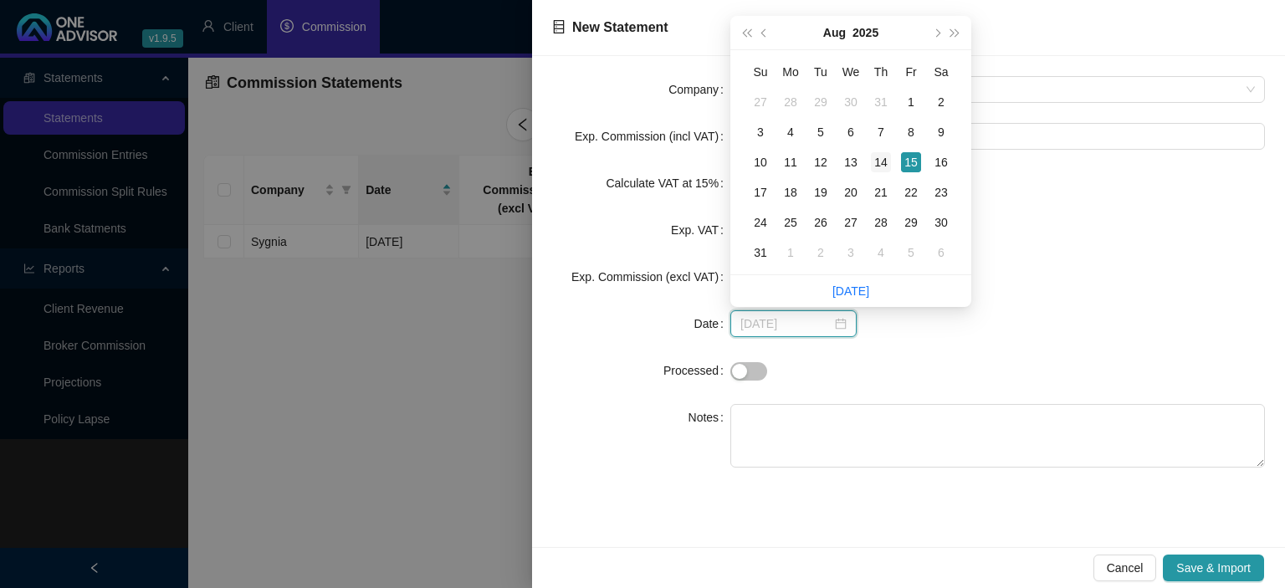
type input "[DATE]"
click at [875, 167] on div "14" at bounding box center [881, 162] width 20 height 20
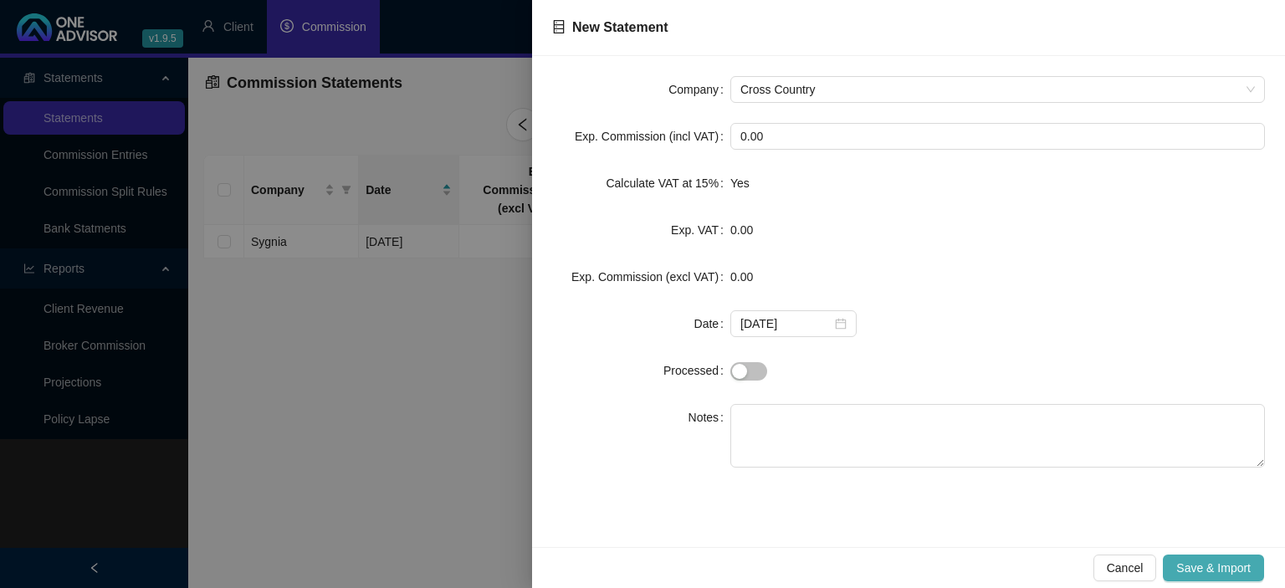
click at [1210, 565] on span "Save & Import" at bounding box center [1214, 568] width 74 height 18
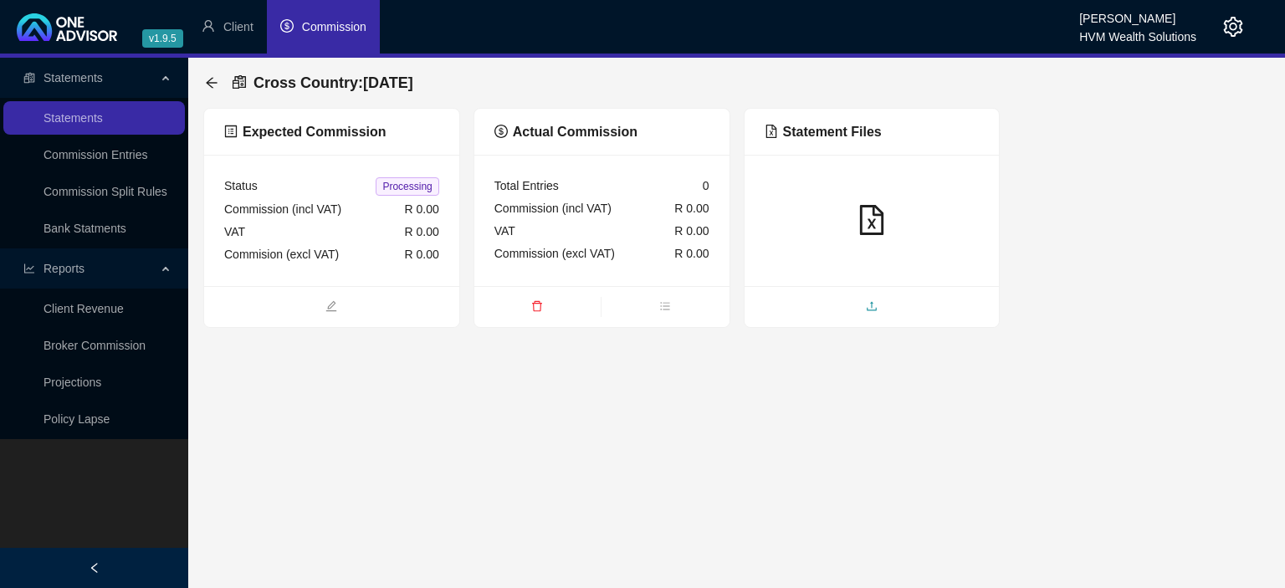
click at [857, 300] on span "upload" at bounding box center [872, 308] width 255 height 18
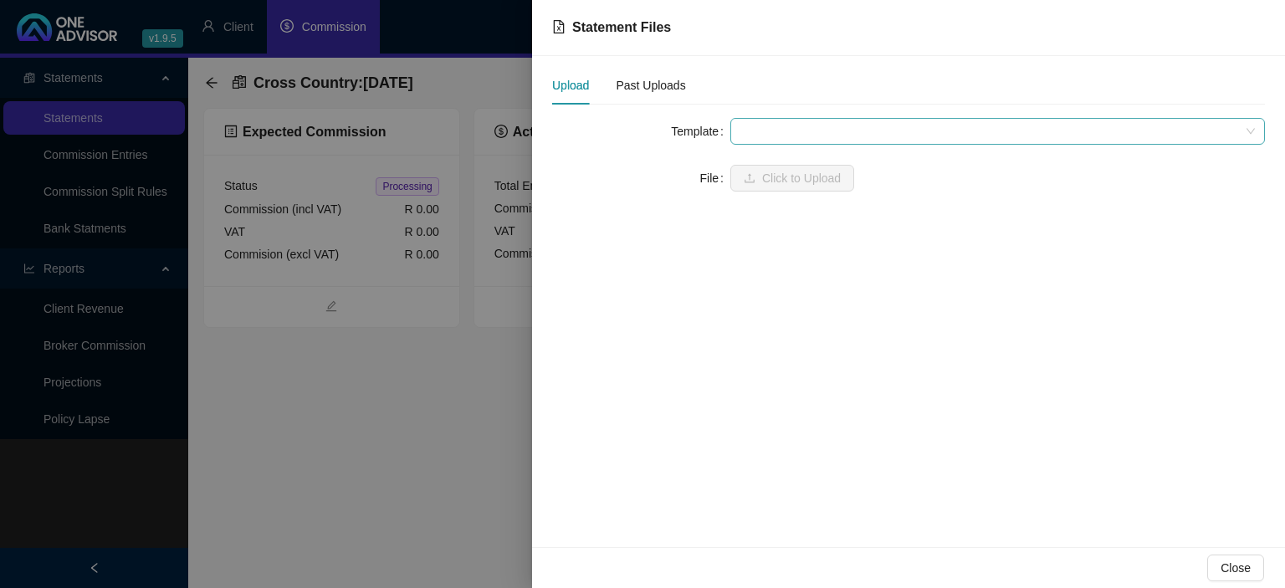
click at [831, 139] on span at bounding box center [998, 131] width 515 height 25
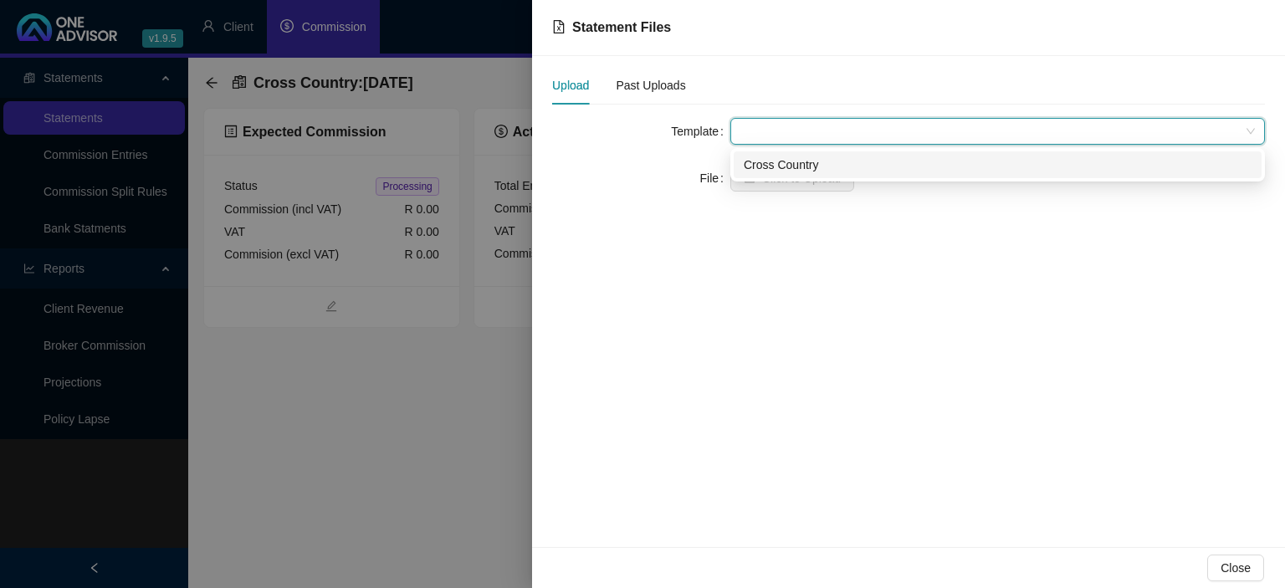
click at [815, 159] on div "Cross Country" at bounding box center [998, 165] width 508 height 18
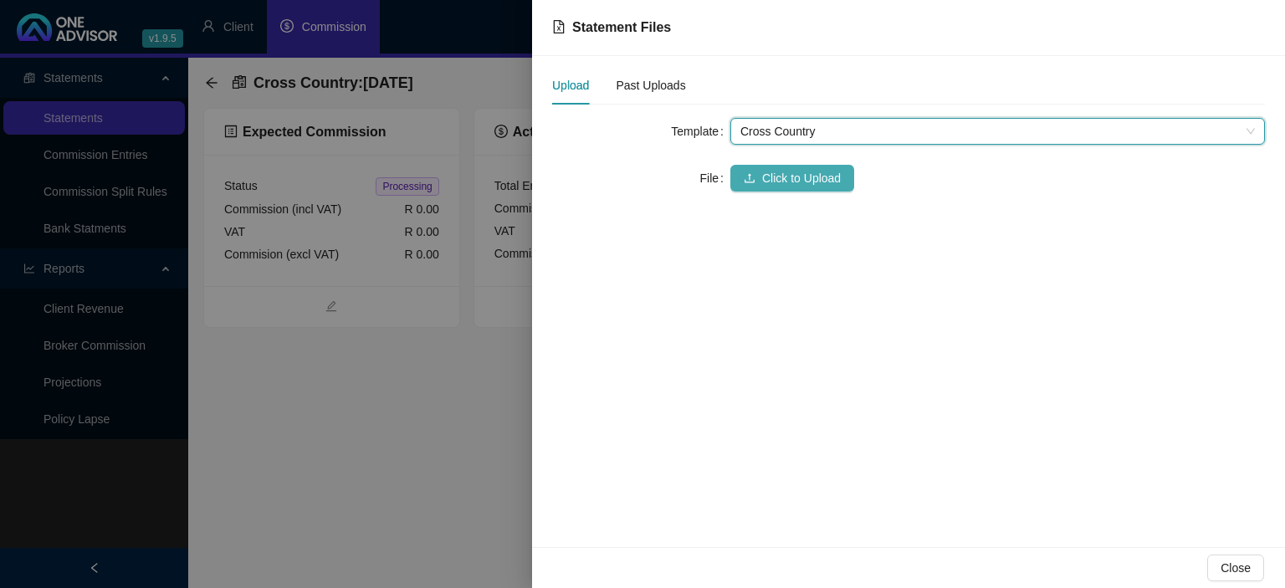
click at [792, 182] on span "Click to Upload" at bounding box center [801, 178] width 79 height 18
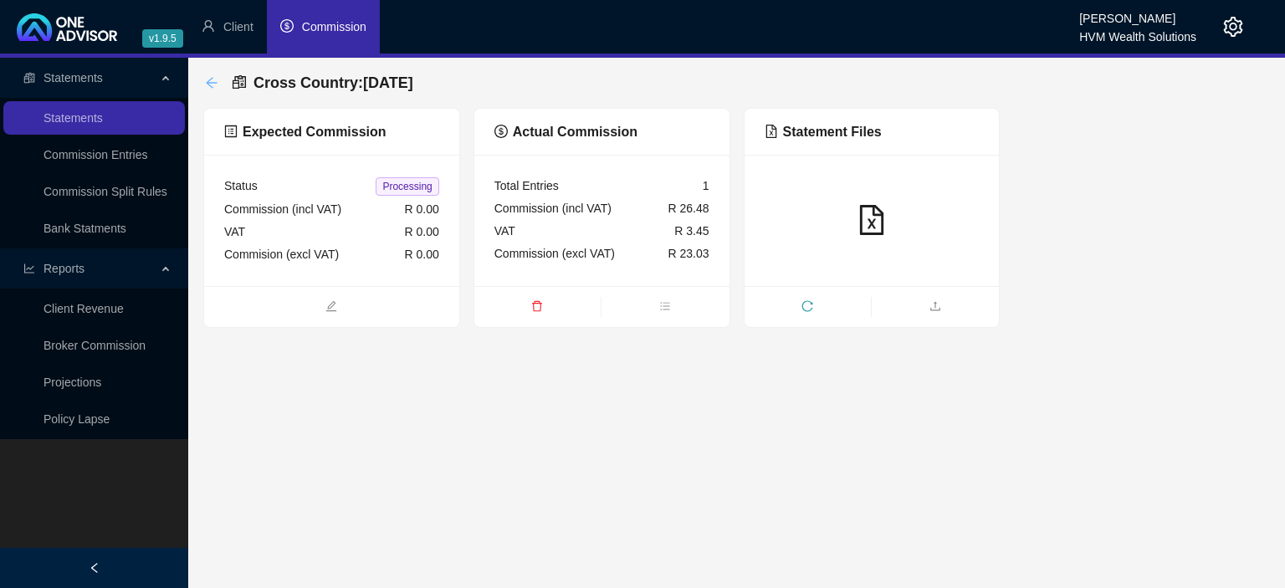
click at [209, 81] on icon "arrow-left" at bounding box center [211, 82] width 11 height 11
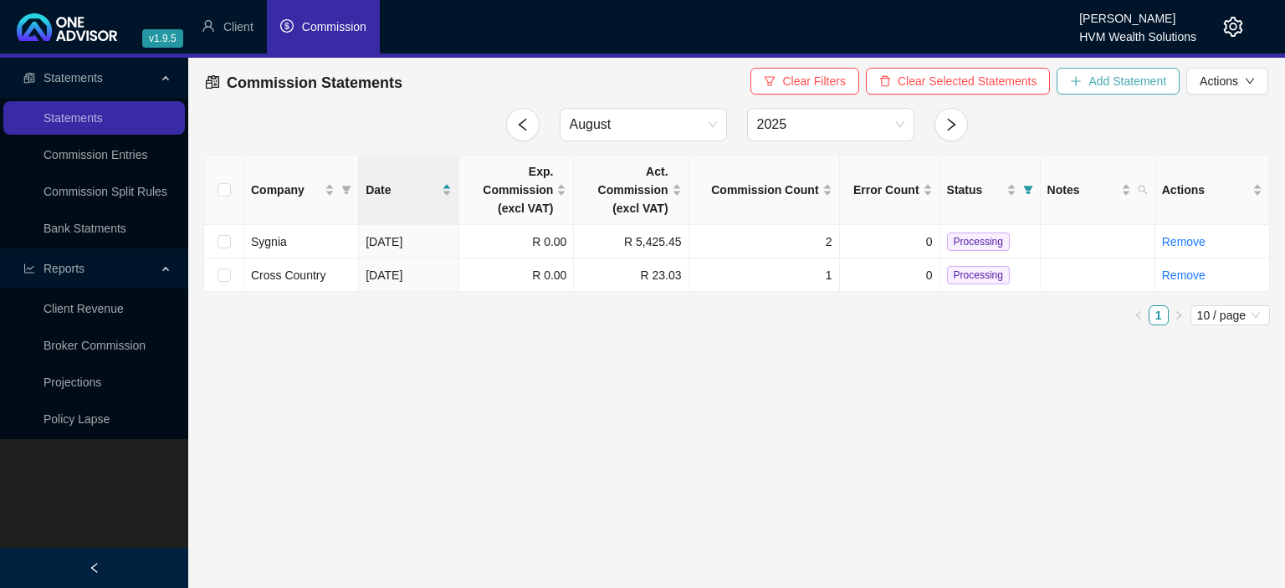
click at [1077, 91] on button "Add Statement" at bounding box center [1118, 81] width 123 height 27
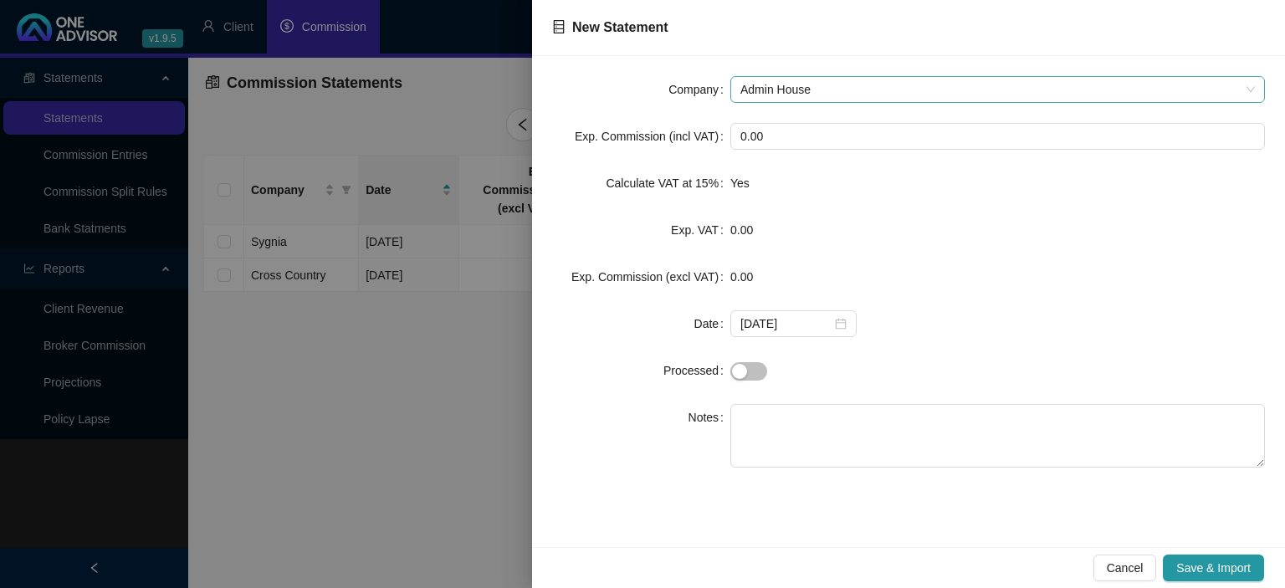
click at [757, 85] on span "Admin House" at bounding box center [998, 89] width 515 height 25
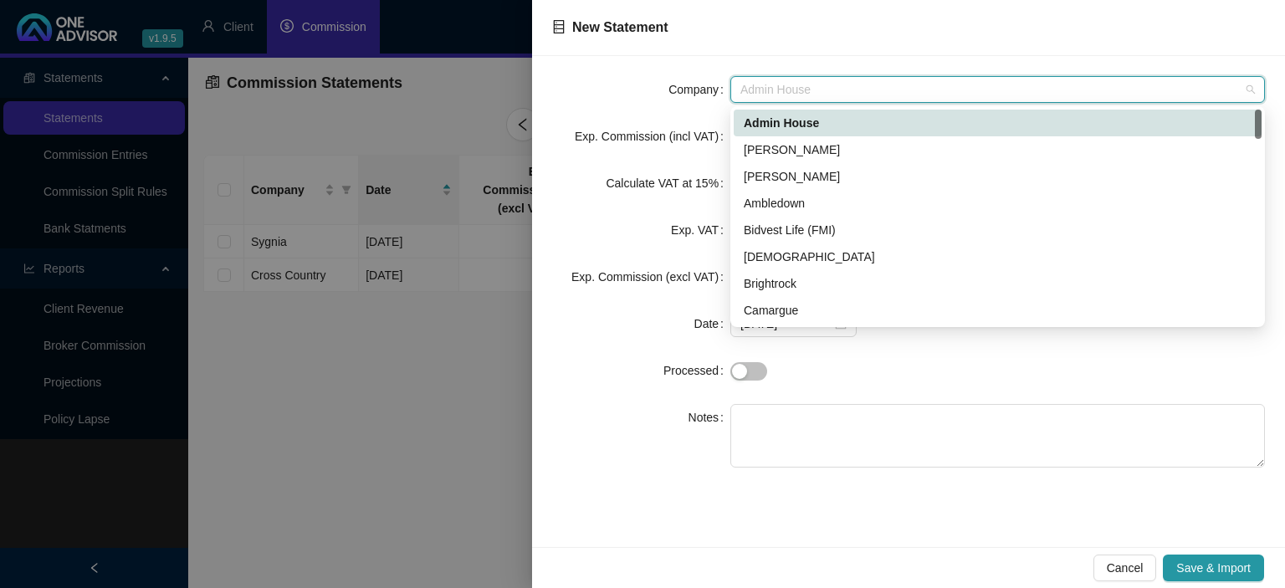
type input "c"
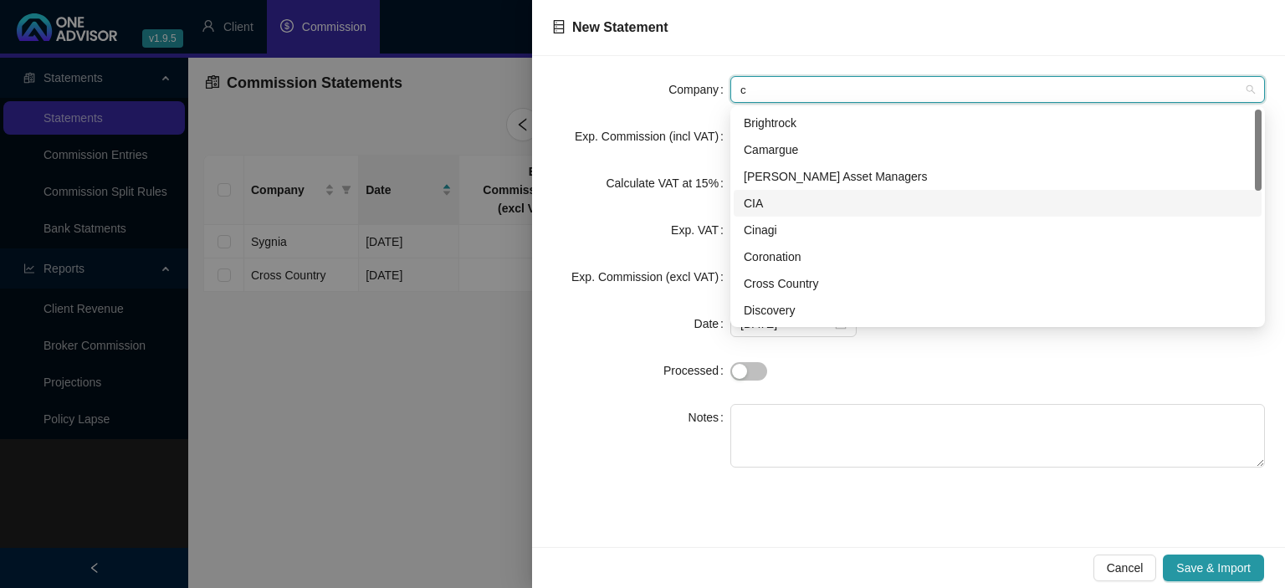
click at [781, 199] on div "CIA" at bounding box center [998, 203] width 508 height 18
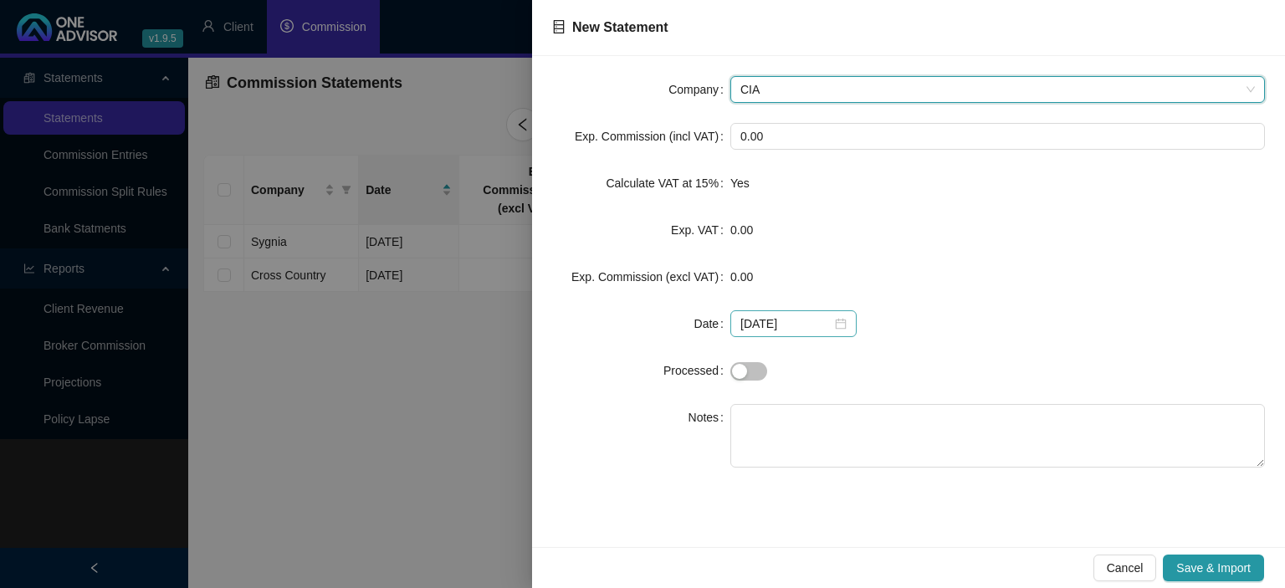
click at [833, 328] on div "[DATE]" at bounding box center [794, 324] width 106 height 18
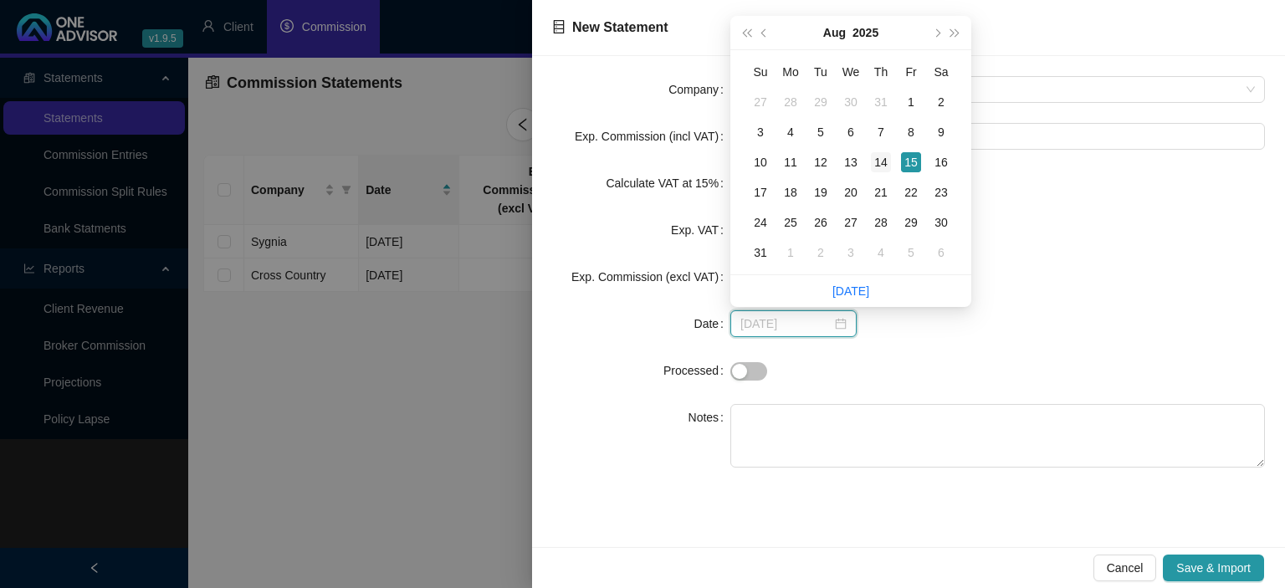
type input "[DATE]"
click at [882, 152] on div "14" at bounding box center [881, 162] width 20 height 20
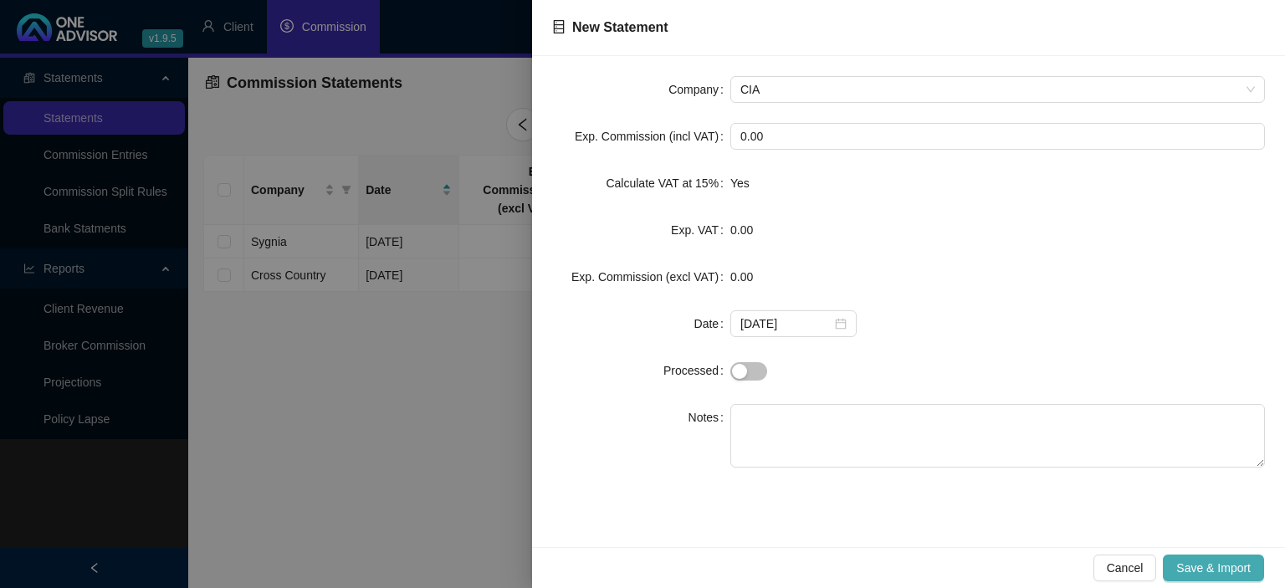
click at [1198, 572] on span "Save & Import" at bounding box center [1214, 568] width 74 height 18
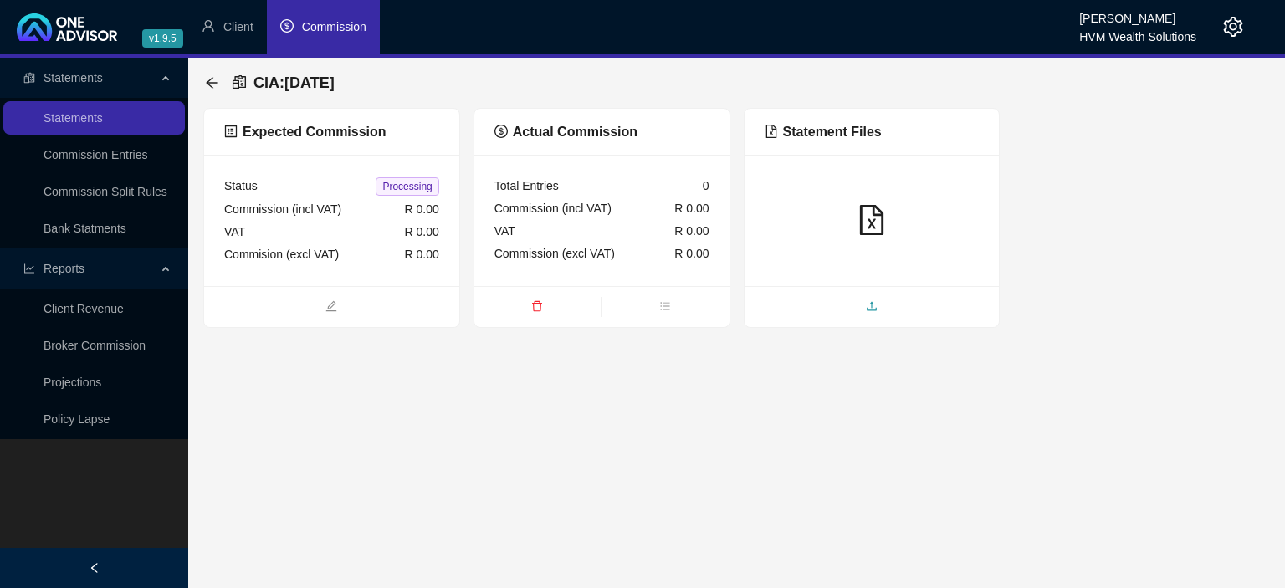
click at [849, 303] on span "upload" at bounding box center [872, 308] width 255 height 18
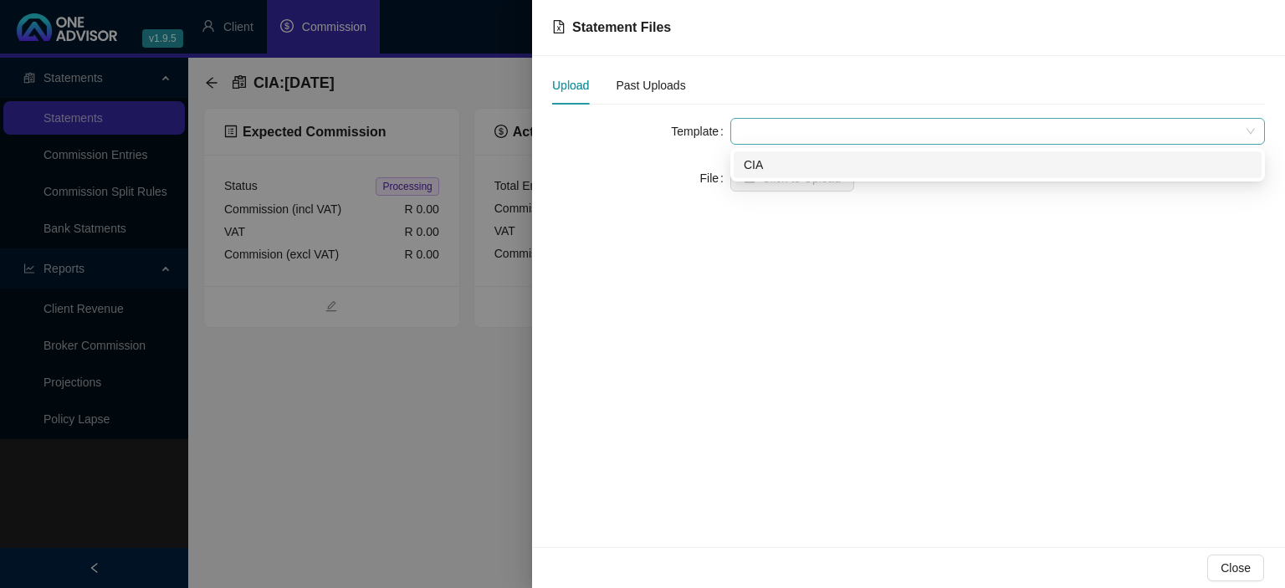
click at [794, 126] on span at bounding box center [998, 131] width 515 height 25
click at [788, 162] on div "CIA" at bounding box center [998, 165] width 508 height 18
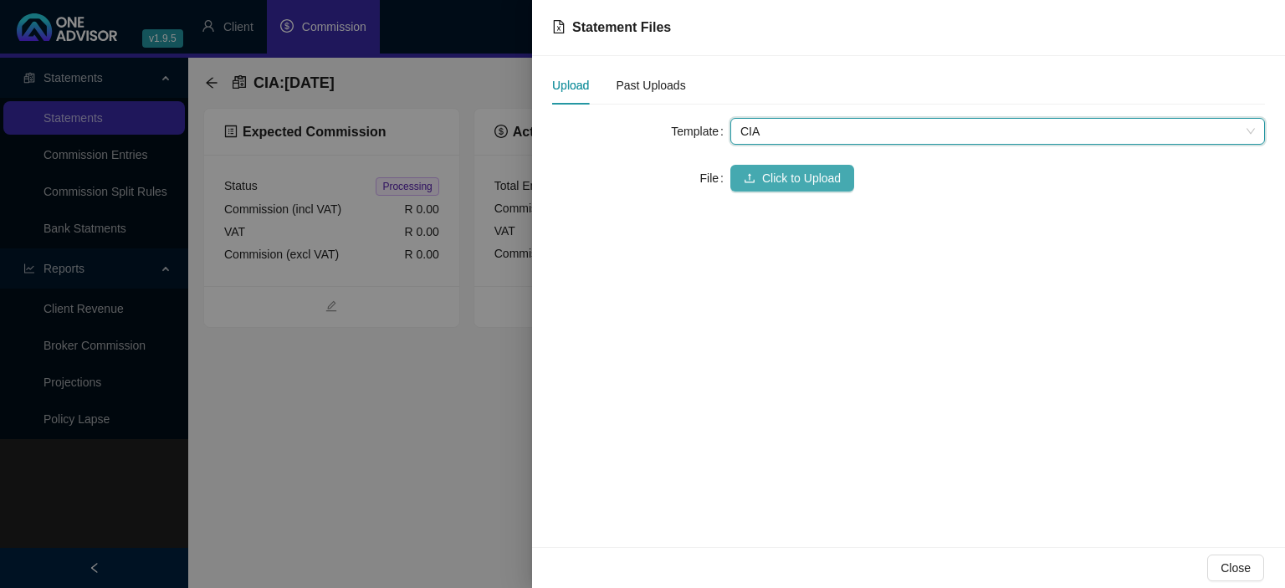
click at [783, 168] on button "Click to Upload" at bounding box center [793, 178] width 124 height 27
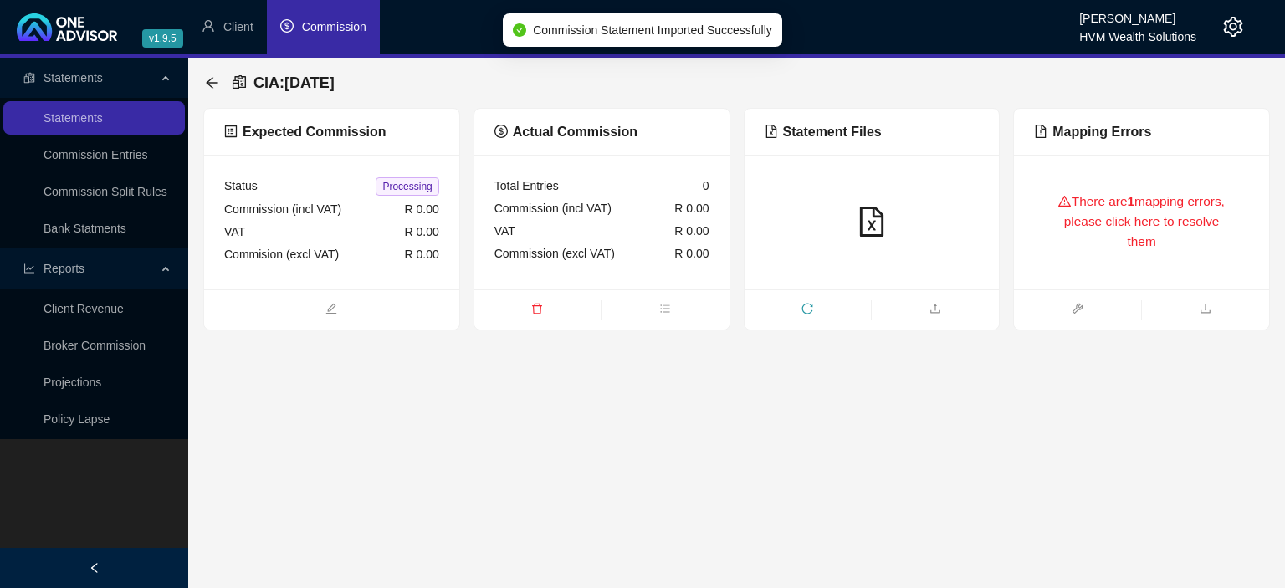
click at [1095, 233] on div "There are 1 mapping errors, please click here to resolve them" at bounding box center [1141, 222] width 215 height 95
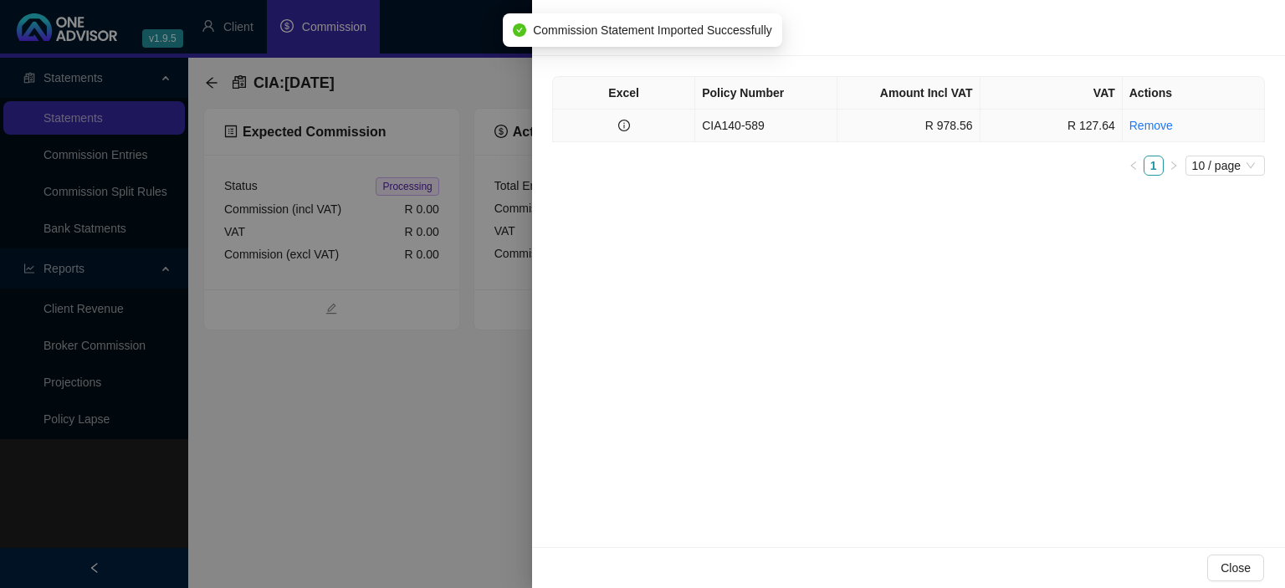
click at [775, 132] on td "CIA140-589" at bounding box center [766, 126] width 142 height 33
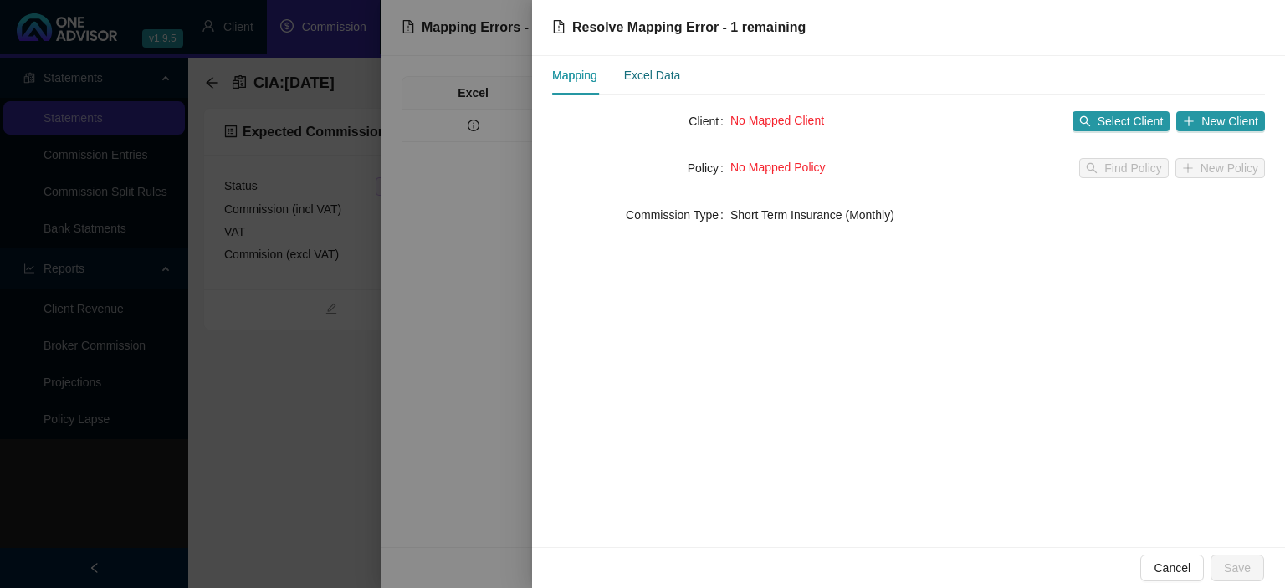
click at [669, 79] on div "Excel Data" at bounding box center [652, 75] width 57 height 18
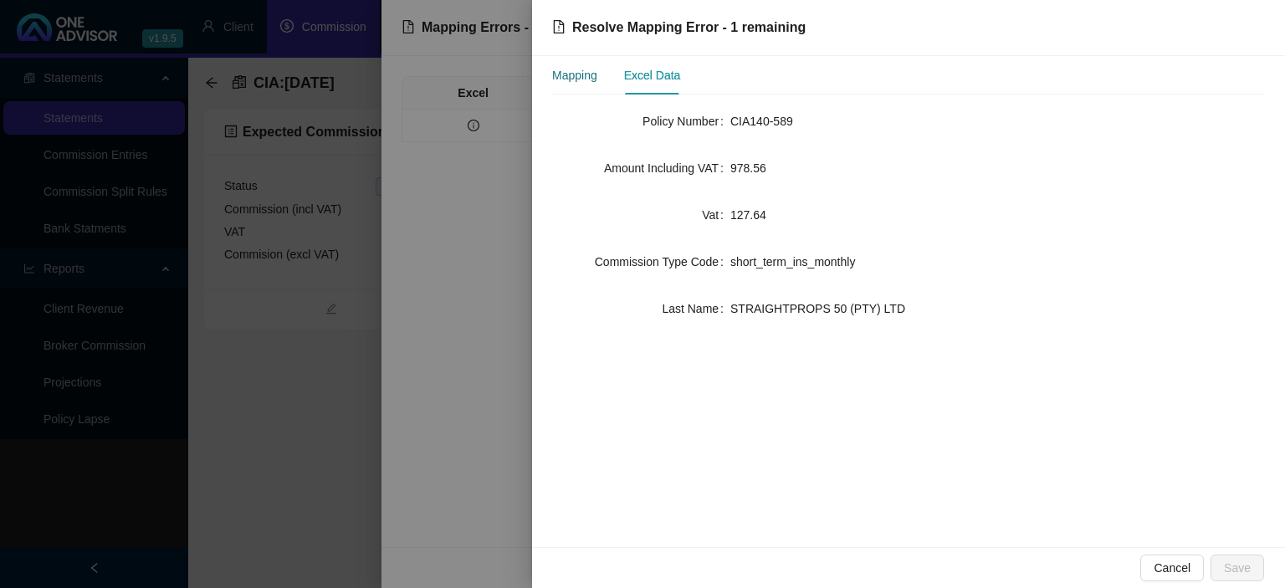
click at [575, 66] on div "Mapping" at bounding box center [574, 75] width 45 height 18
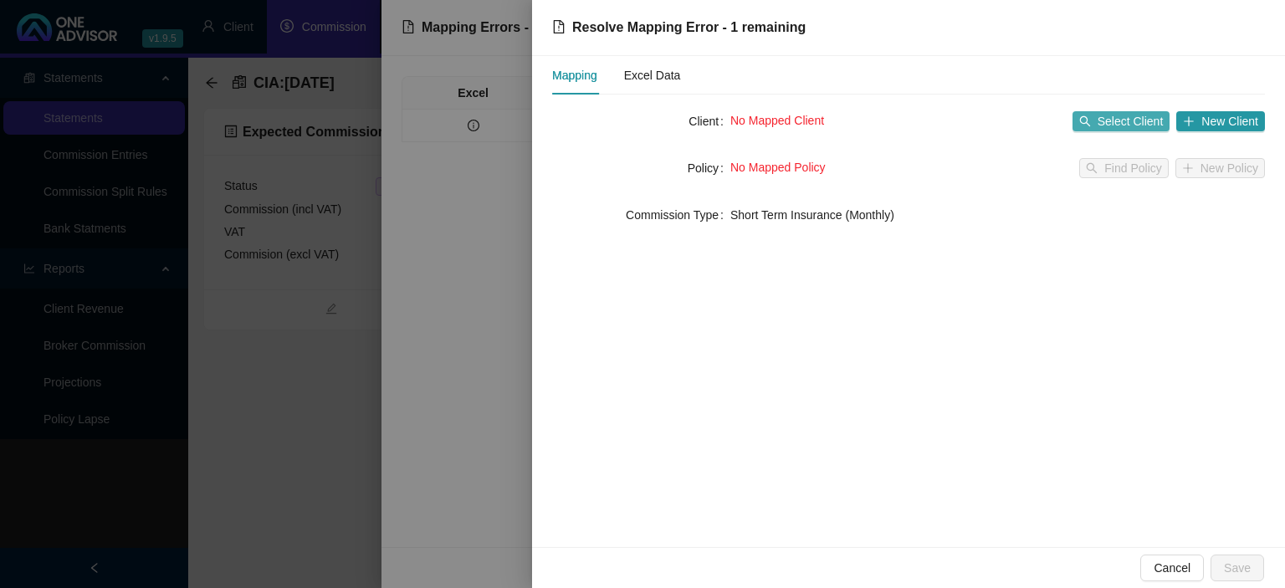
click at [1100, 121] on button "Select Client" at bounding box center [1122, 121] width 98 height 20
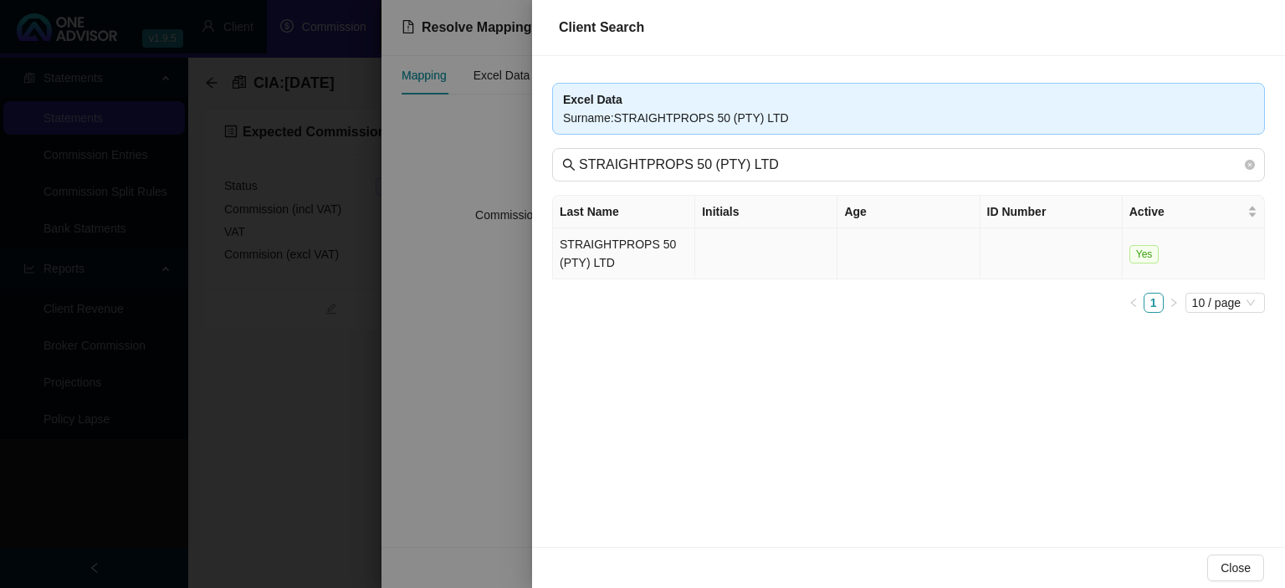
click at [629, 249] on td "STRAIGHTPROPS 50 (PTY) LTD" at bounding box center [624, 253] width 142 height 51
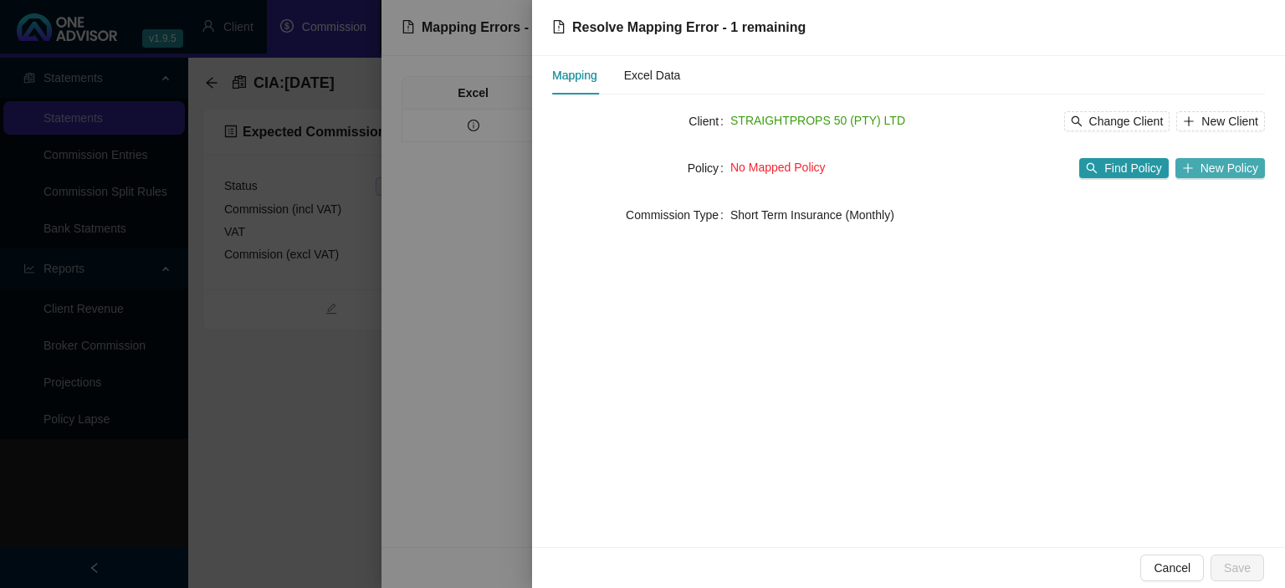
click at [1193, 173] on icon "plus" at bounding box center [1188, 168] width 12 height 12
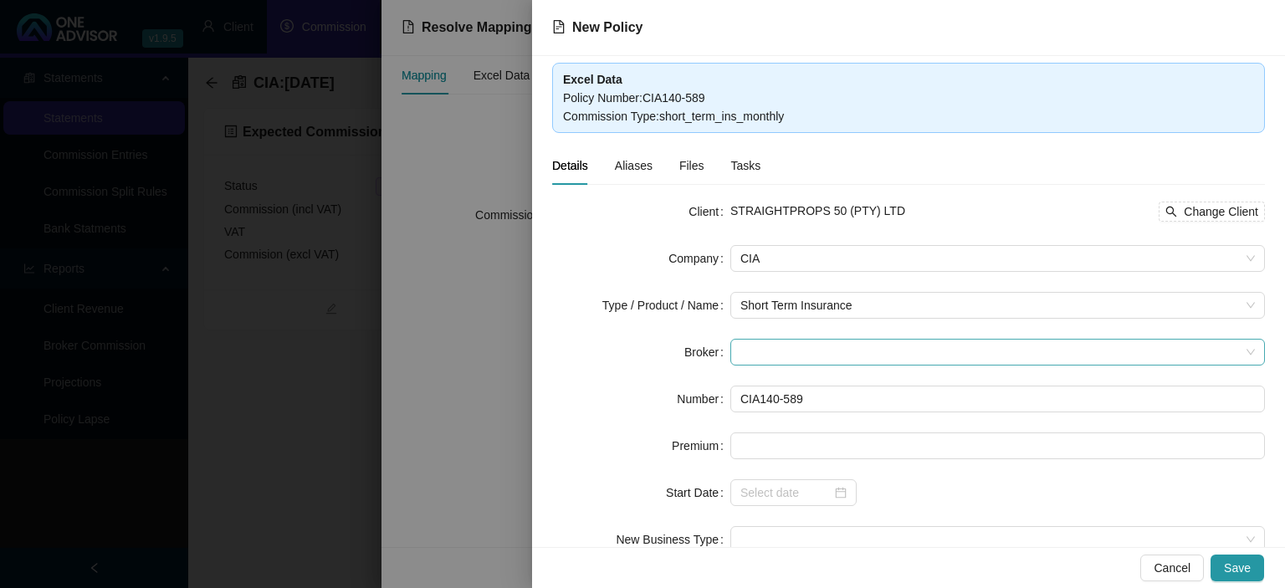
click at [758, 348] on span at bounding box center [998, 352] width 515 height 25
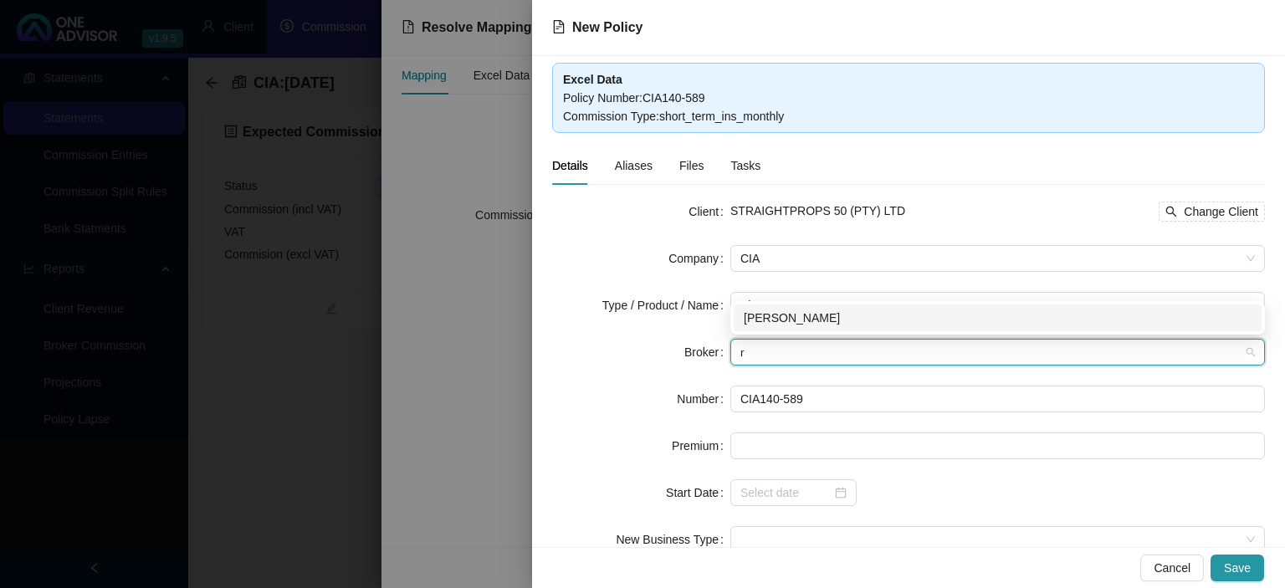
type input "re"
click at [764, 322] on div "[PERSON_NAME]" at bounding box center [998, 318] width 508 height 18
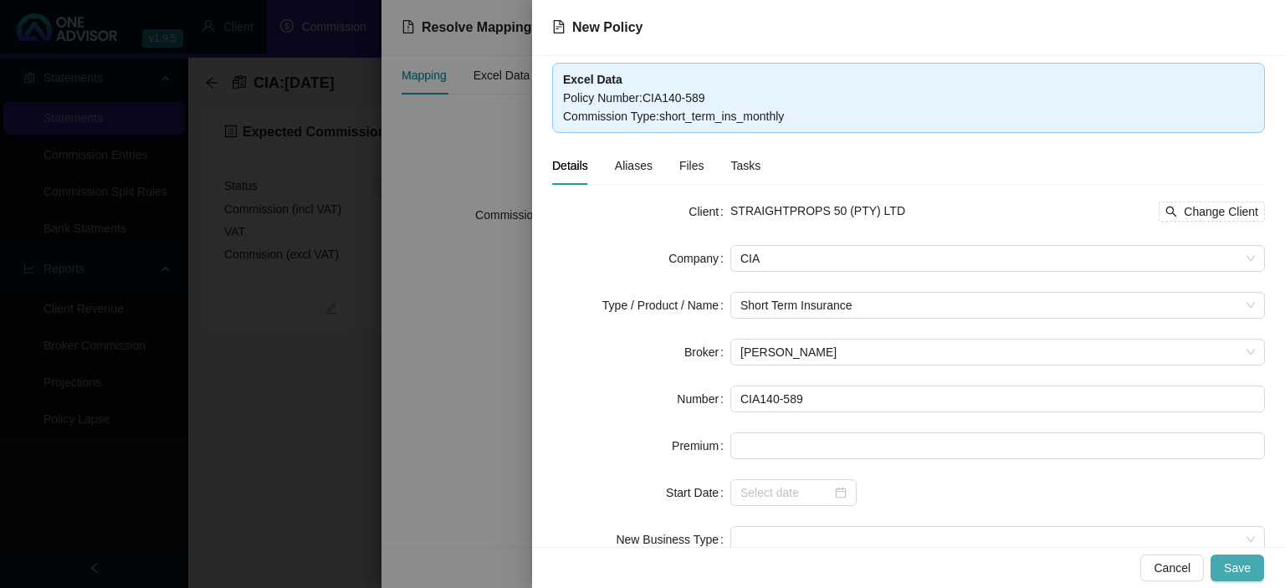
click at [1227, 564] on button "Save" at bounding box center [1238, 568] width 54 height 27
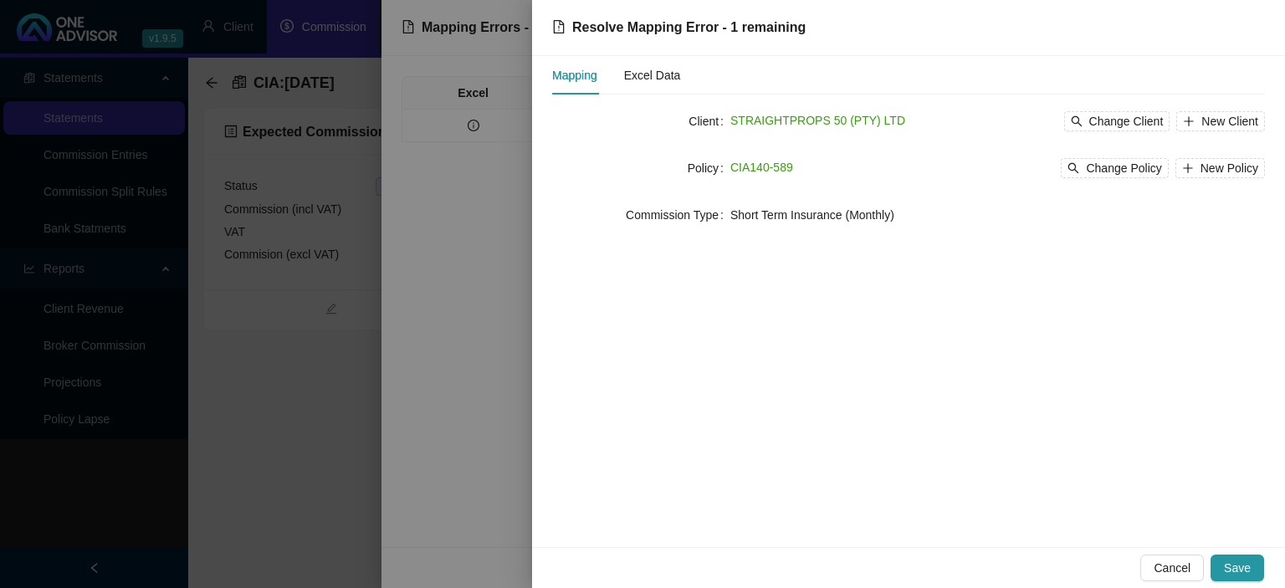
click at [1225, 564] on button "Save" at bounding box center [1238, 568] width 54 height 27
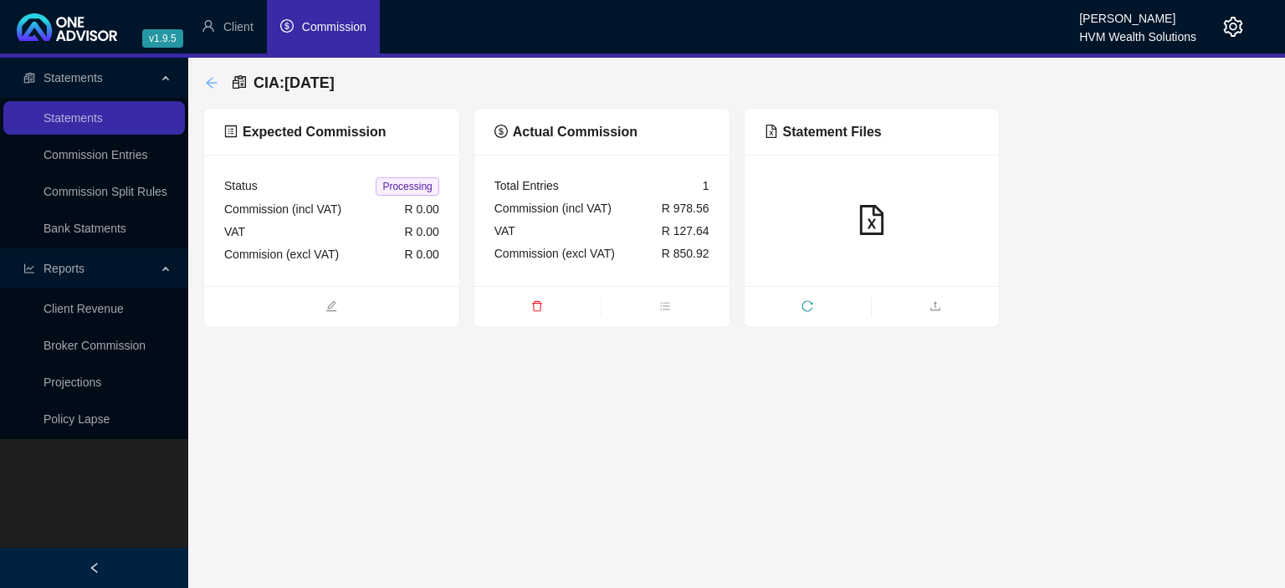
click at [210, 85] on icon "arrow-left" at bounding box center [211, 82] width 13 height 13
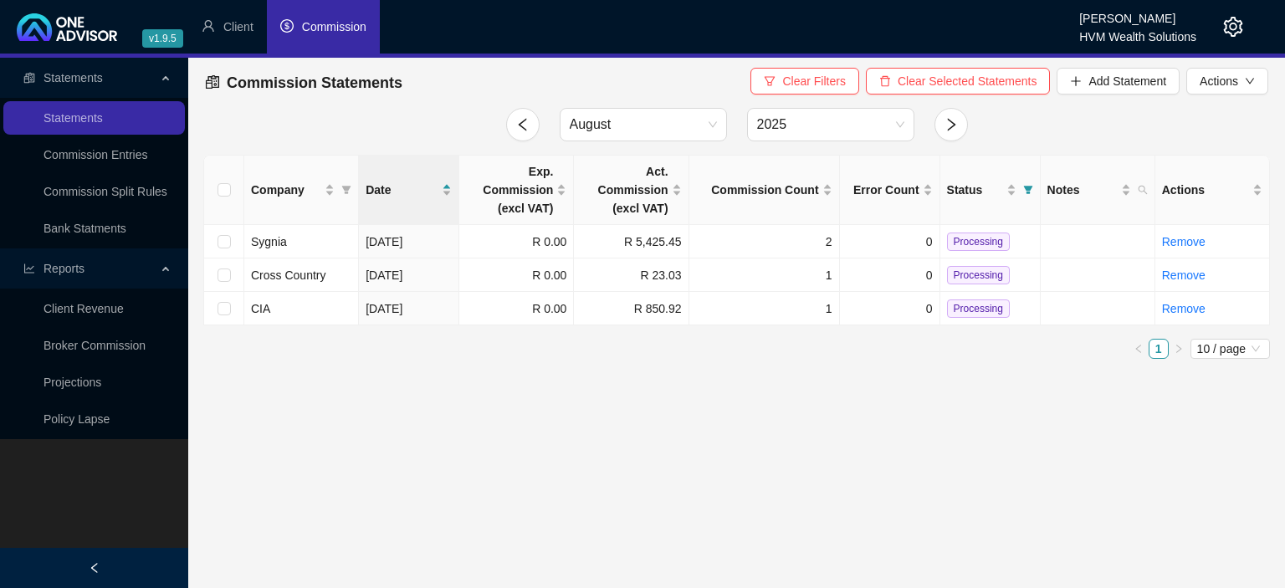
click at [1234, 25] on icon "setting" at bounding box center [1233, 27] width 20 height 20
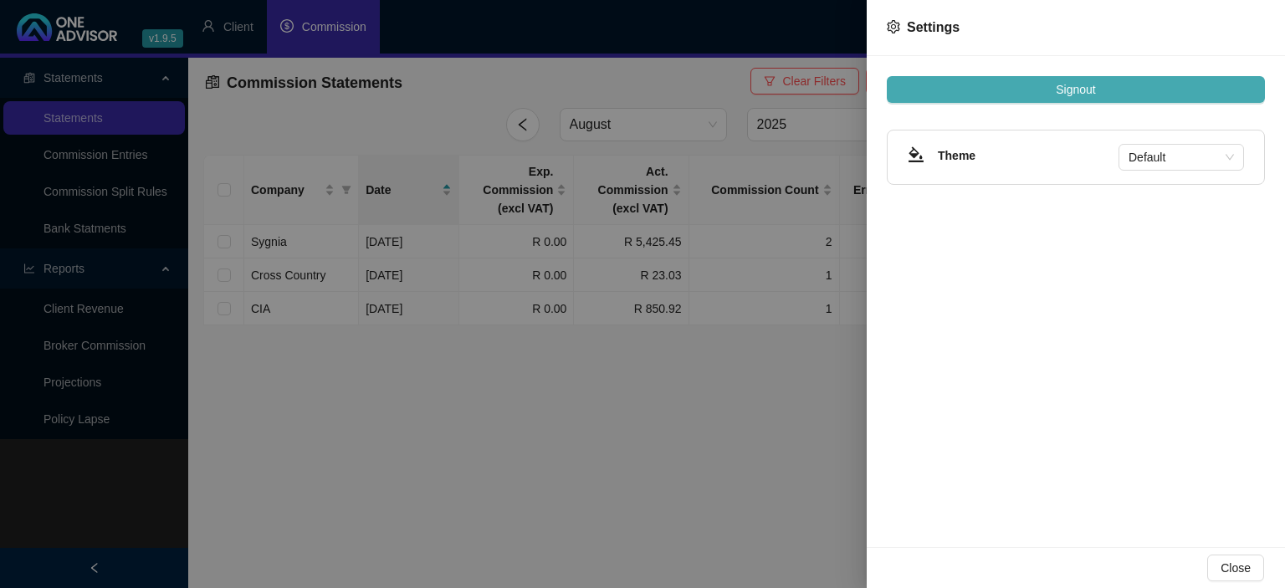
click at [1073, 85] on span "Signout" at bounding box center [1075, 89] width 39 height 18
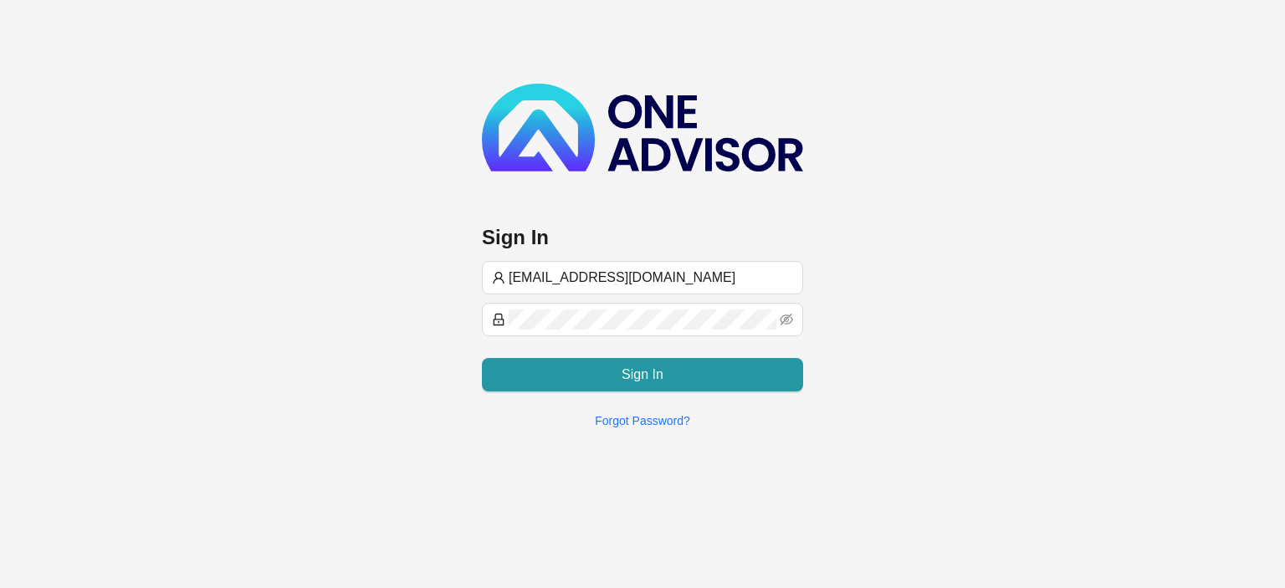
type input "[EMAIL_ADDRESS][DOMAIN_NAME]"
